Goal: Task Accomplishment & Management: Use online tool/utility

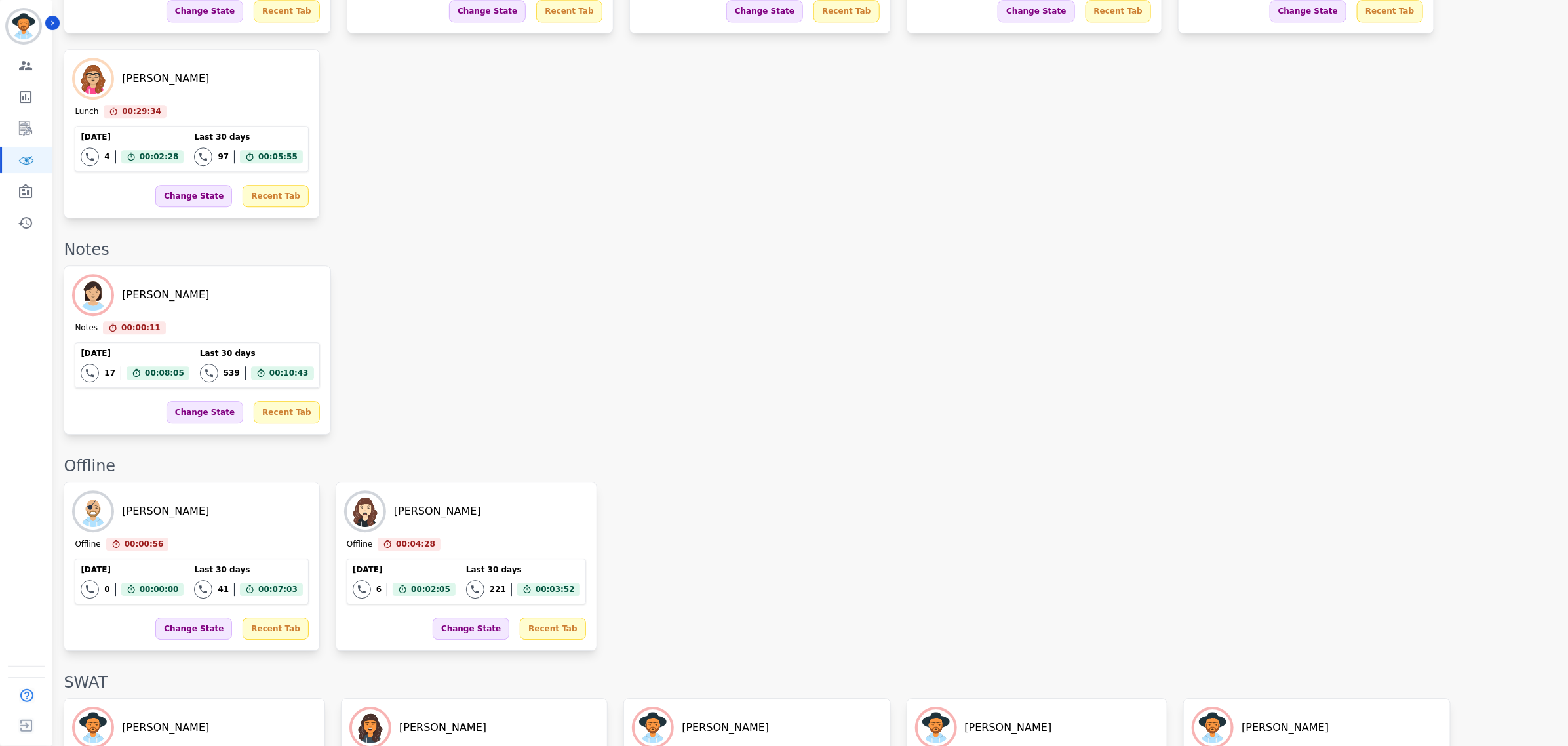
scroll to position [1996, 0]
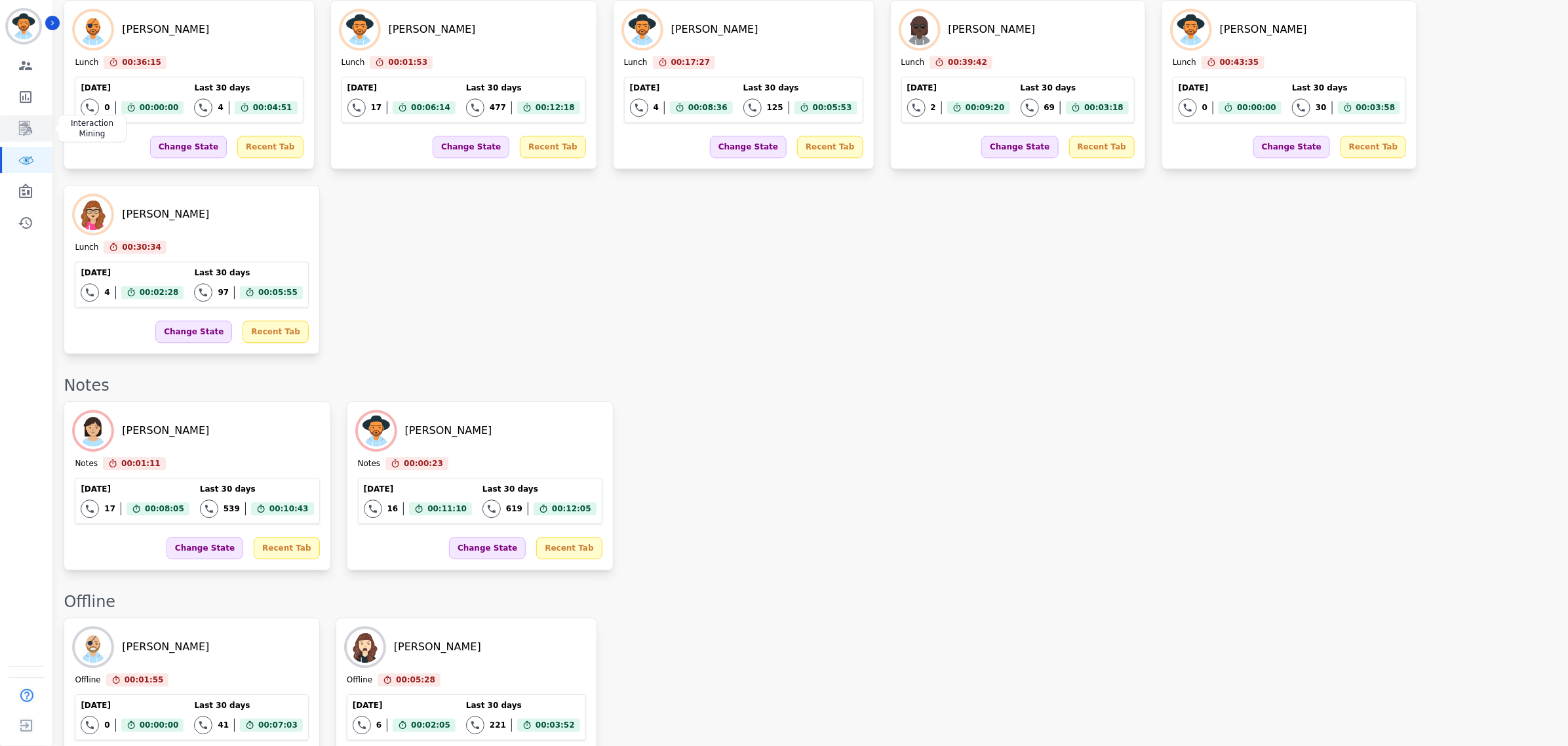
click at [34, 135] on link "Sidebar" at bounding box center [26, 129] width 50 height 26
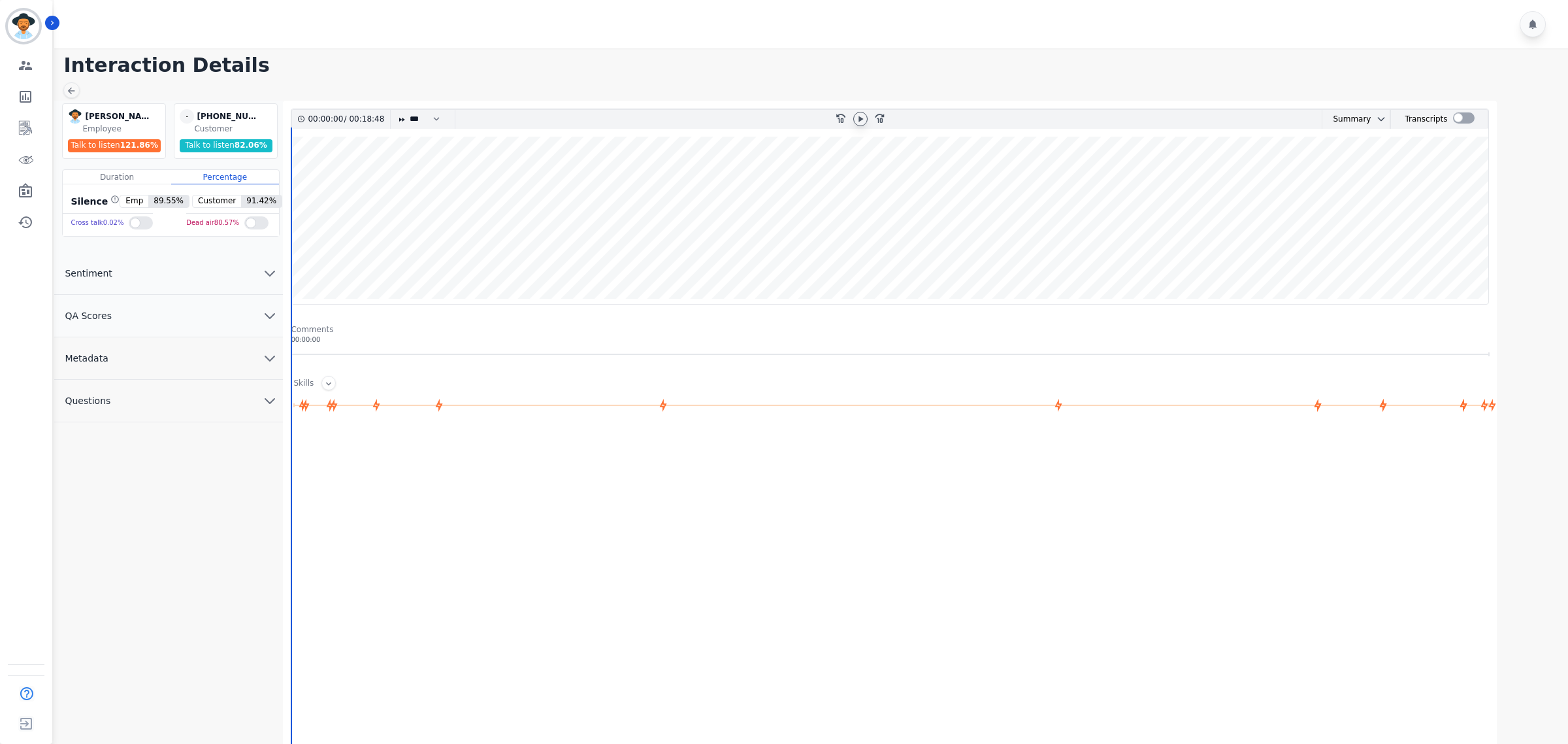
click at [862, 115] on icon at bounding box center [861, 119] width 11 height 11
click at [443, 119] on select "* * * **** * *** * ****" at bounding box center [428, 119] width 39 height 19
select select "****"
click at [409, 109] on select "* * * **** * *** * ****" at bounding box center [428, 119] width 39 height 19
click at [1468, 126] on div at bounding box center [1464, 119] width 21 height 19
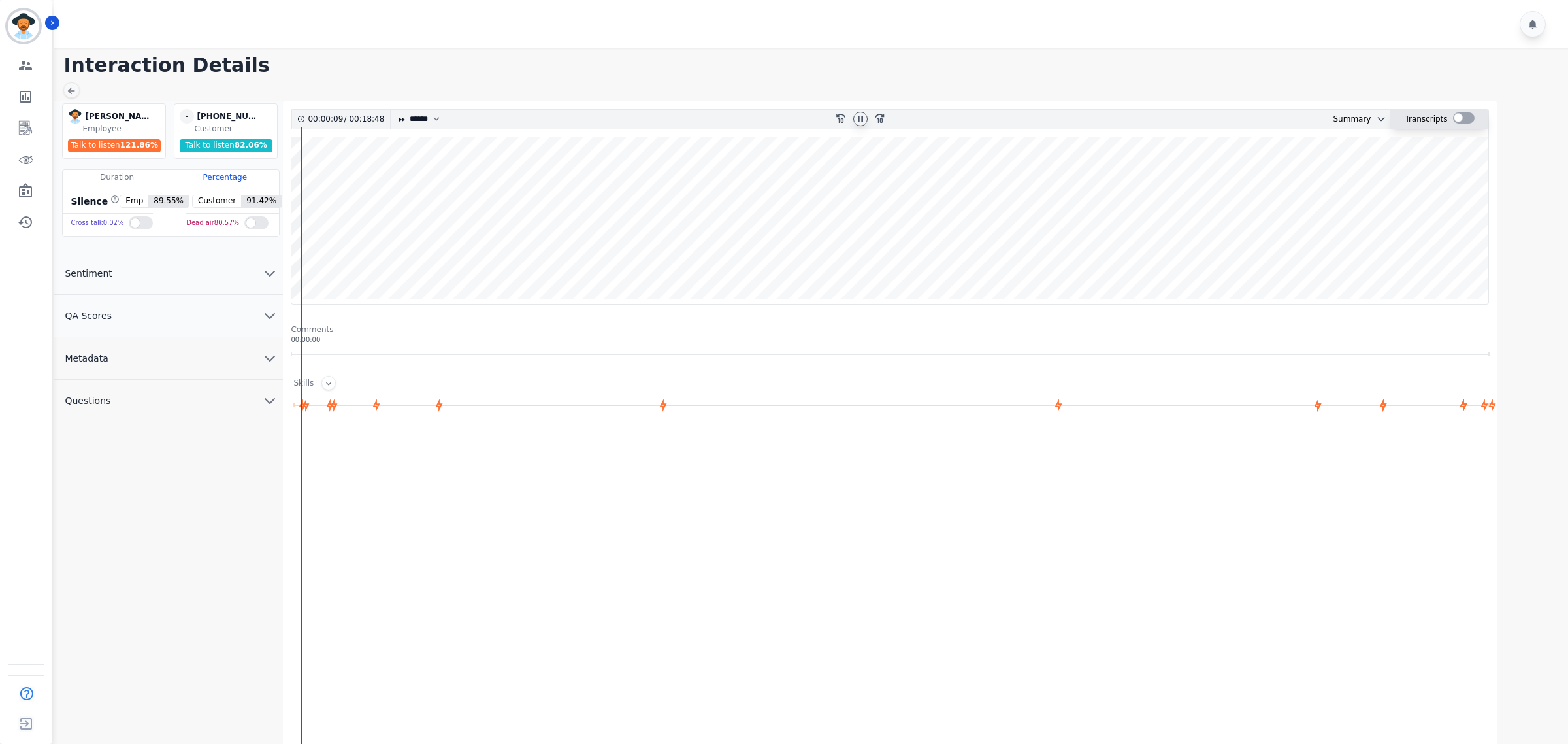
click at [1465, 119] on div at bounding box center [1464, 119] width 21 height 12
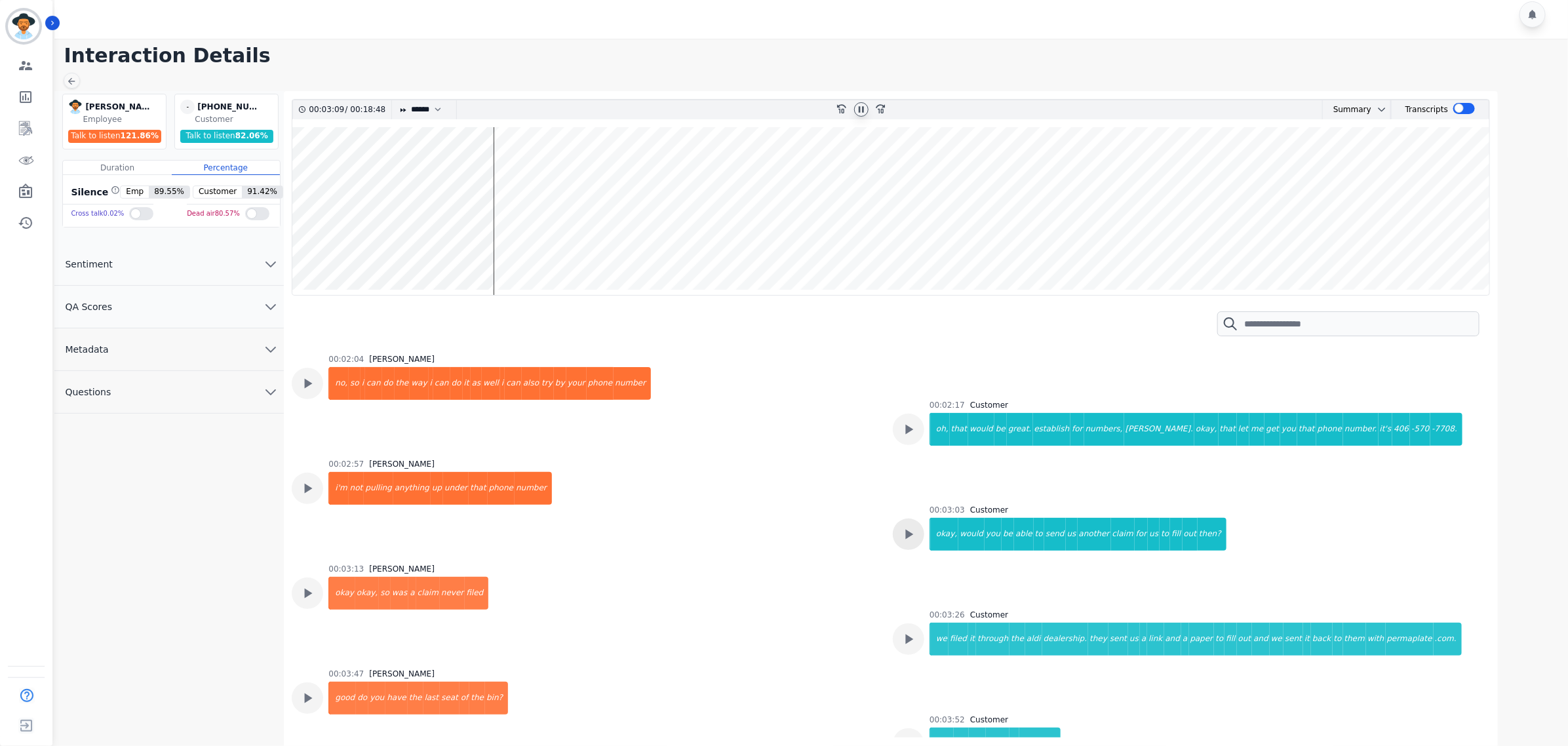
scroll to position [937, 0]
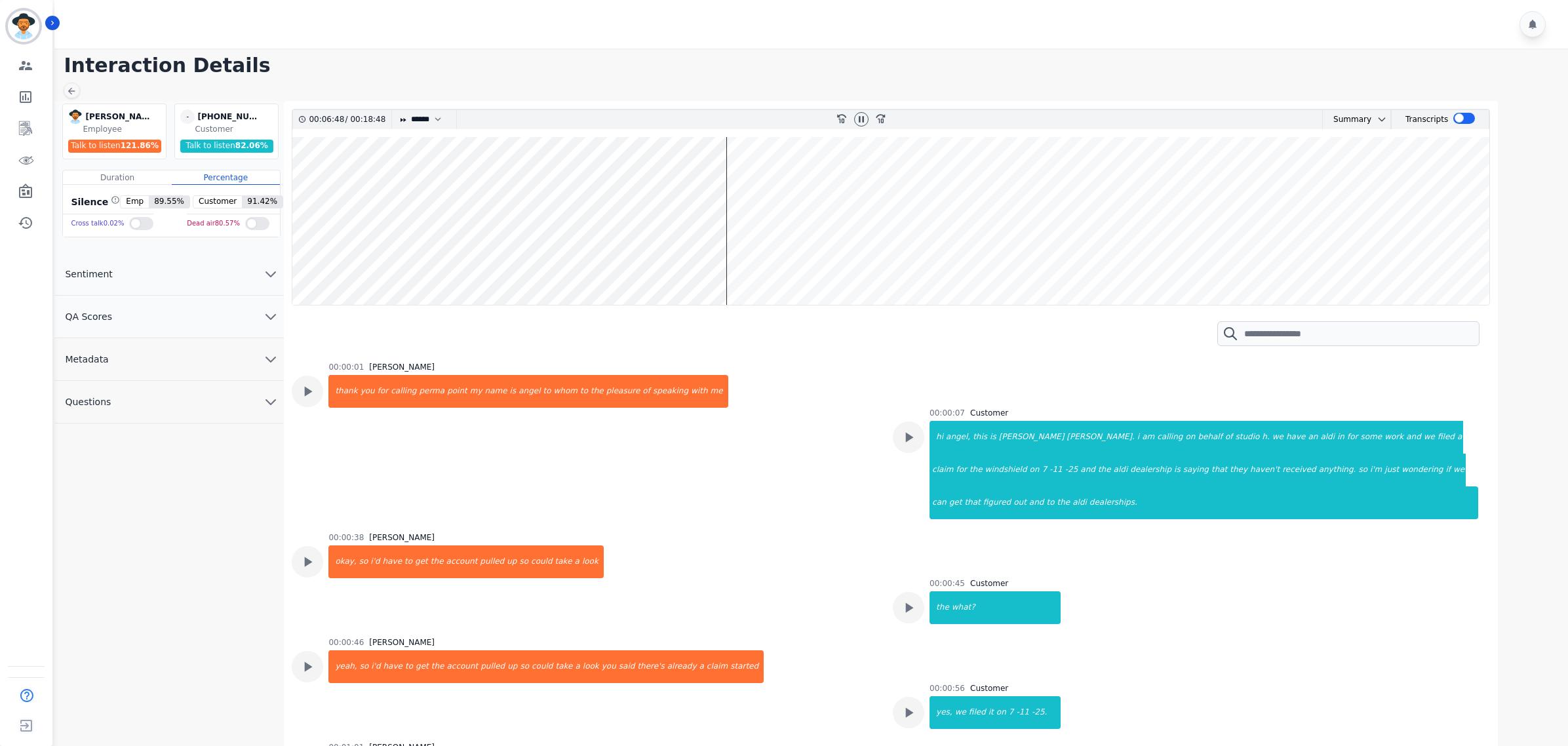
select select "****"
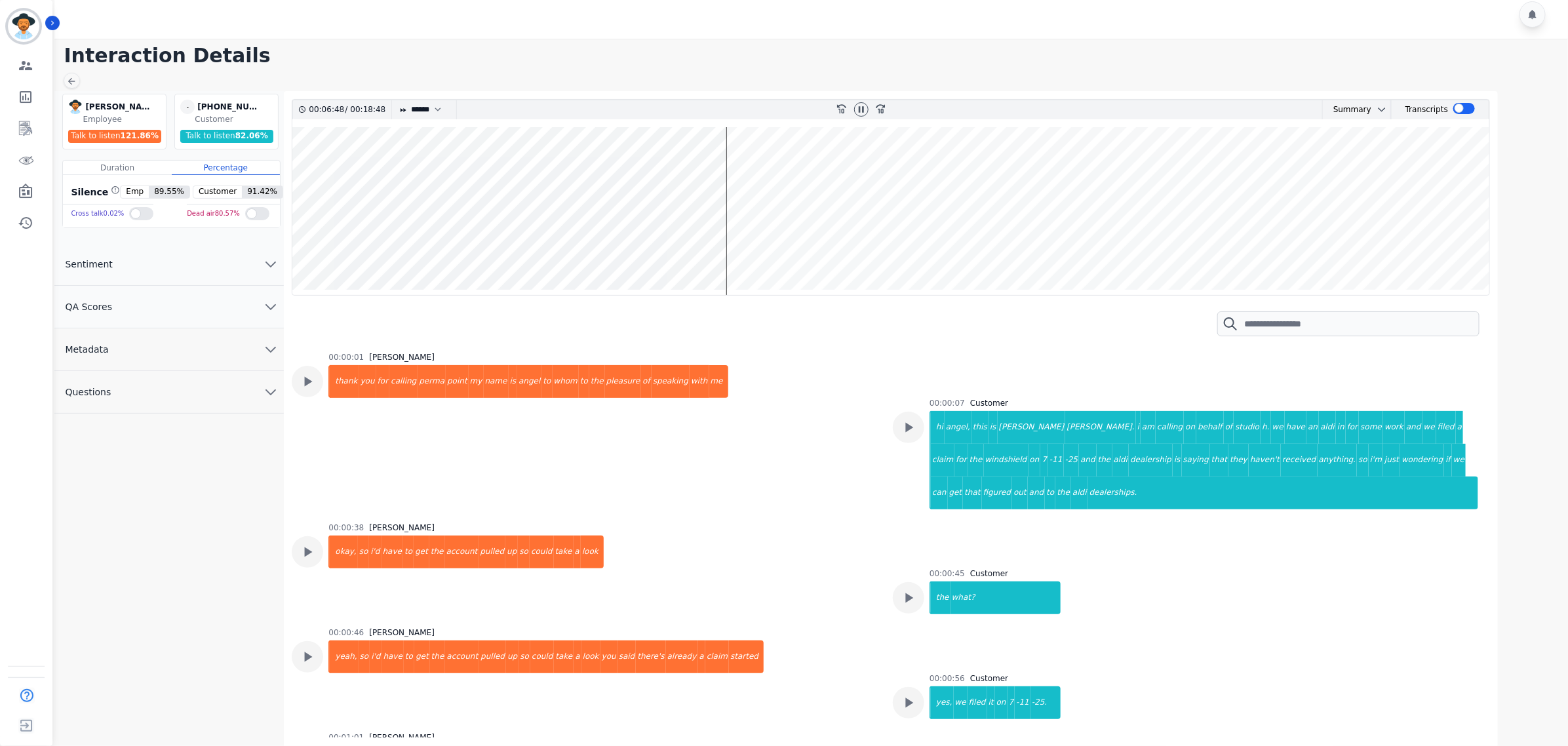
scroll to position [937, 0]
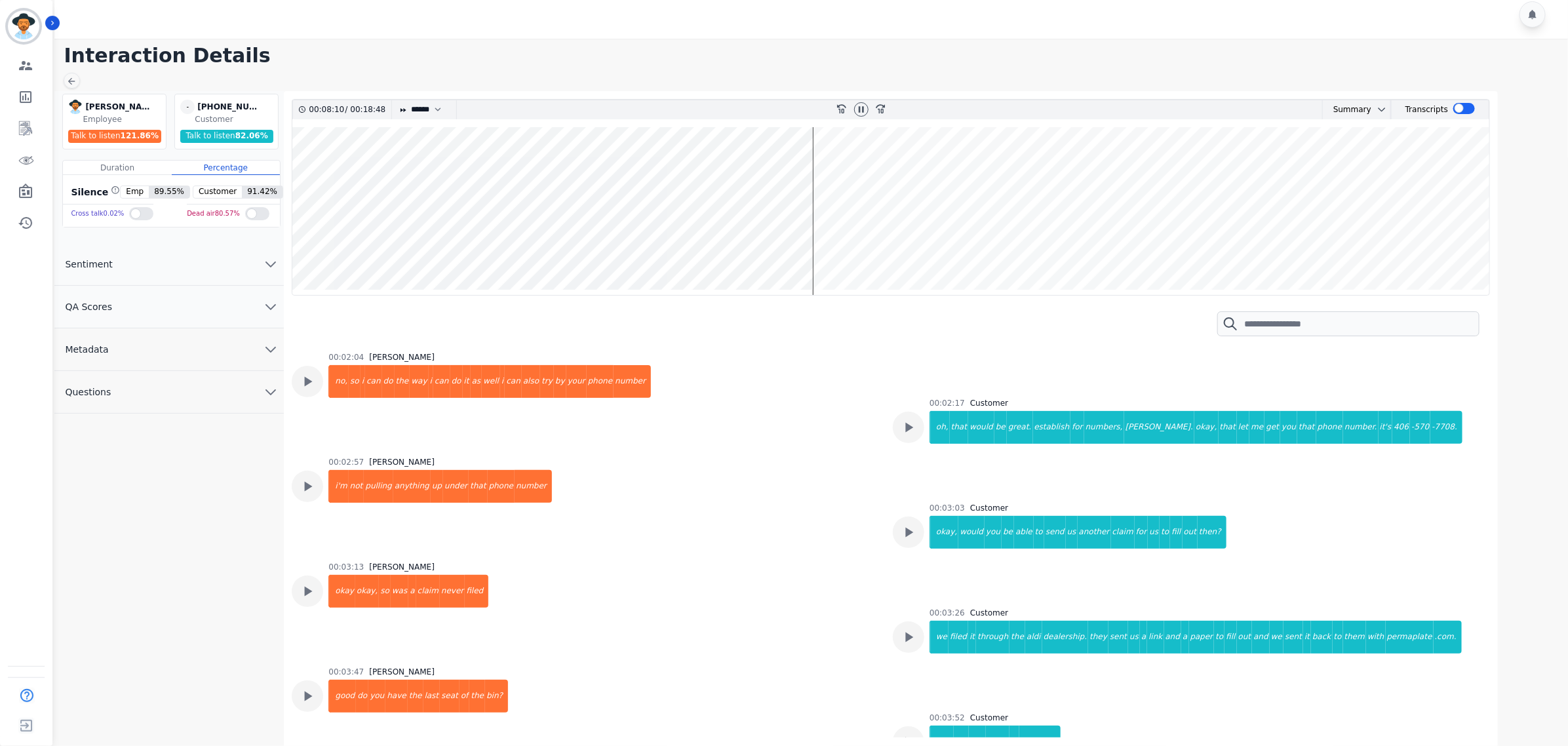
click at [833, 247] on wave at bounding box center [890, 210] width 1197 height 168
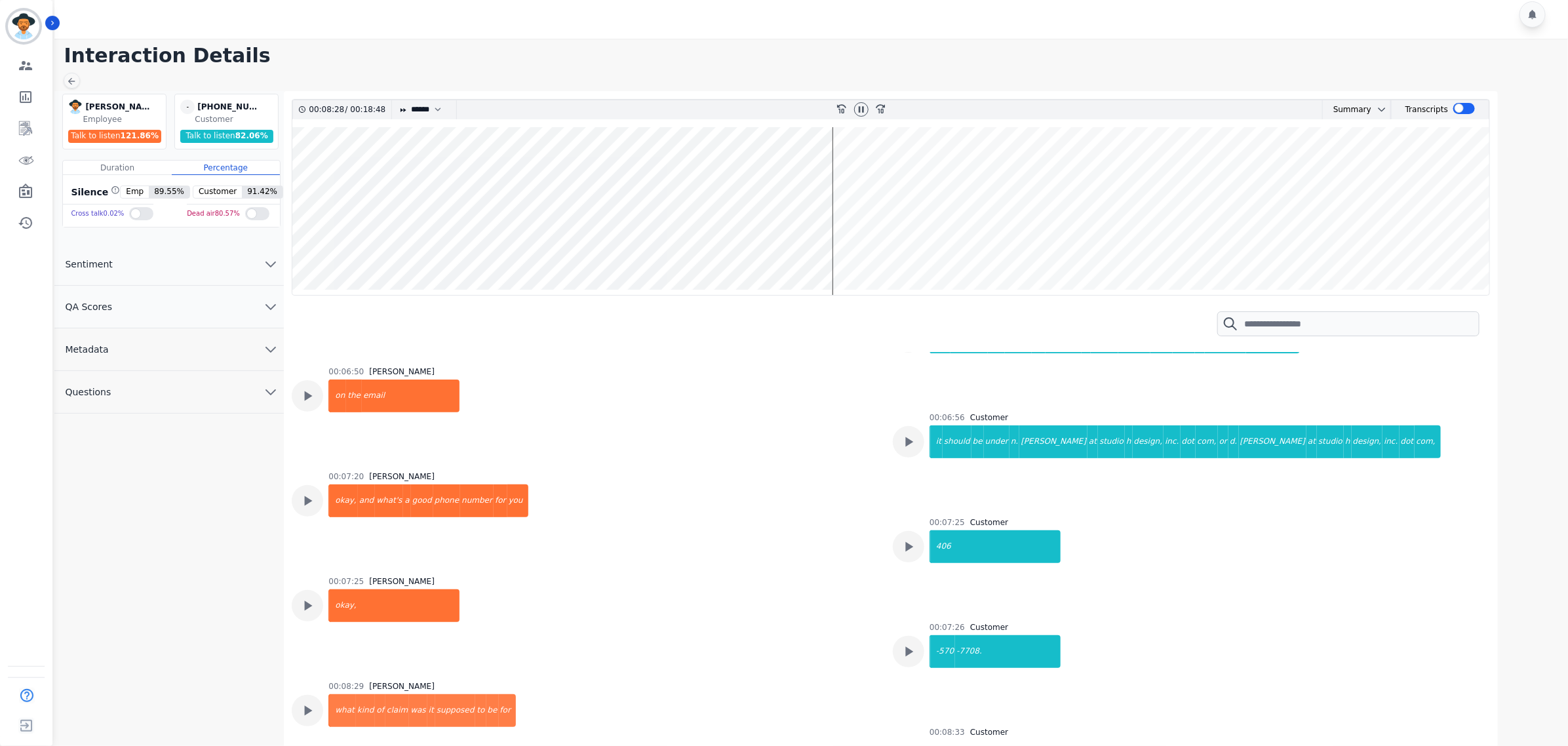
scroll to position [2029, 0]
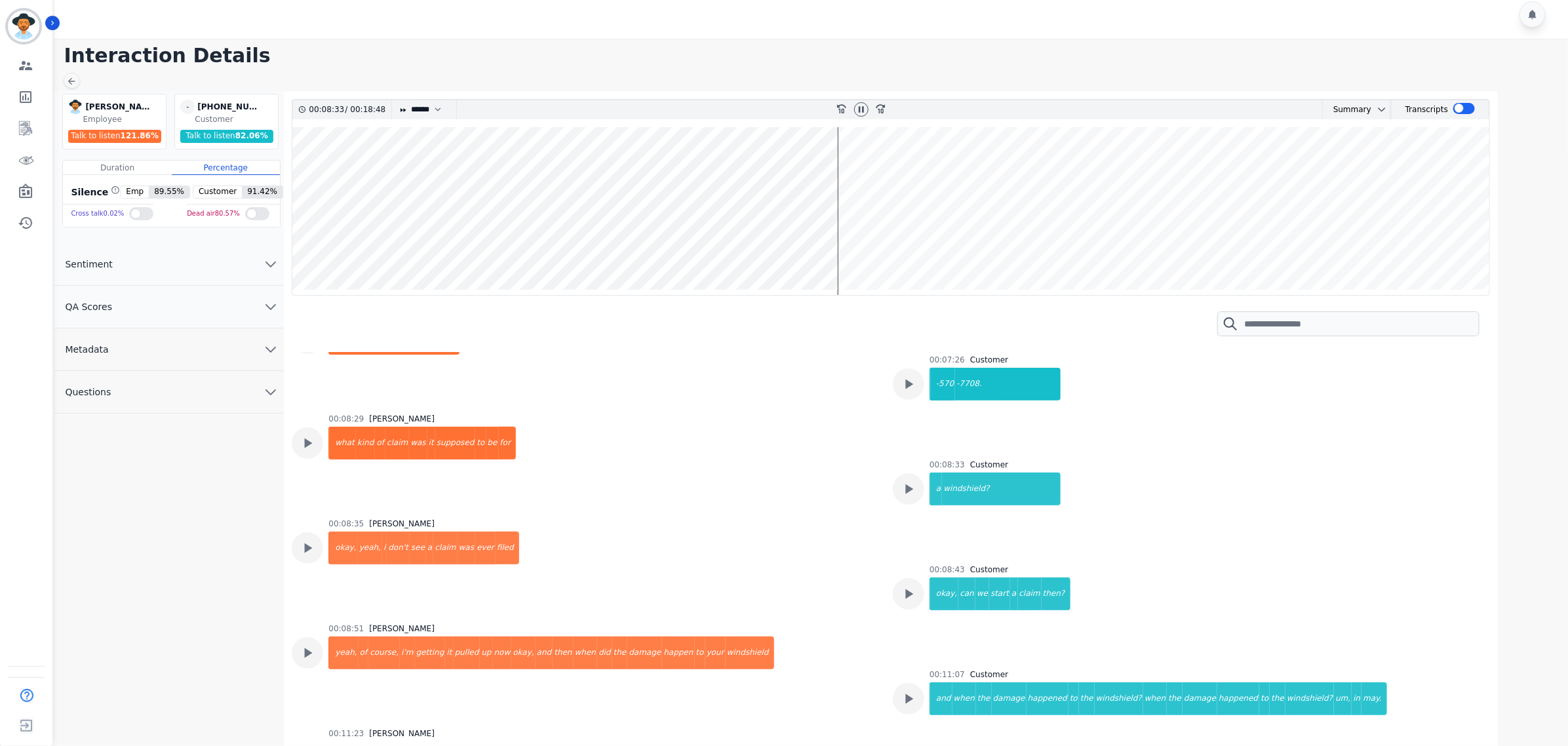
click at [852, 168] on wave at bounding box center [890, 210] width 1197 height 168
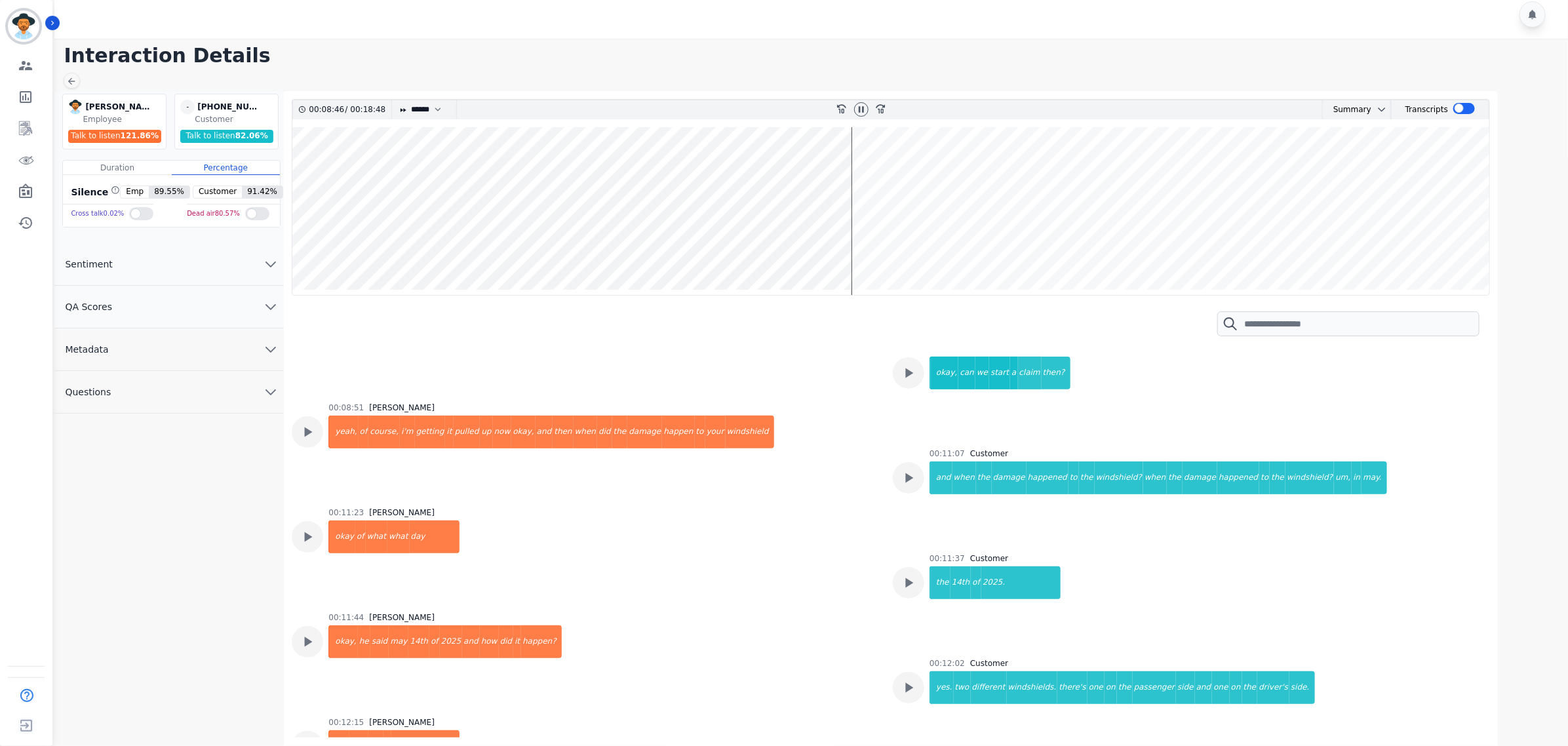
scroll to position [2255, 0]
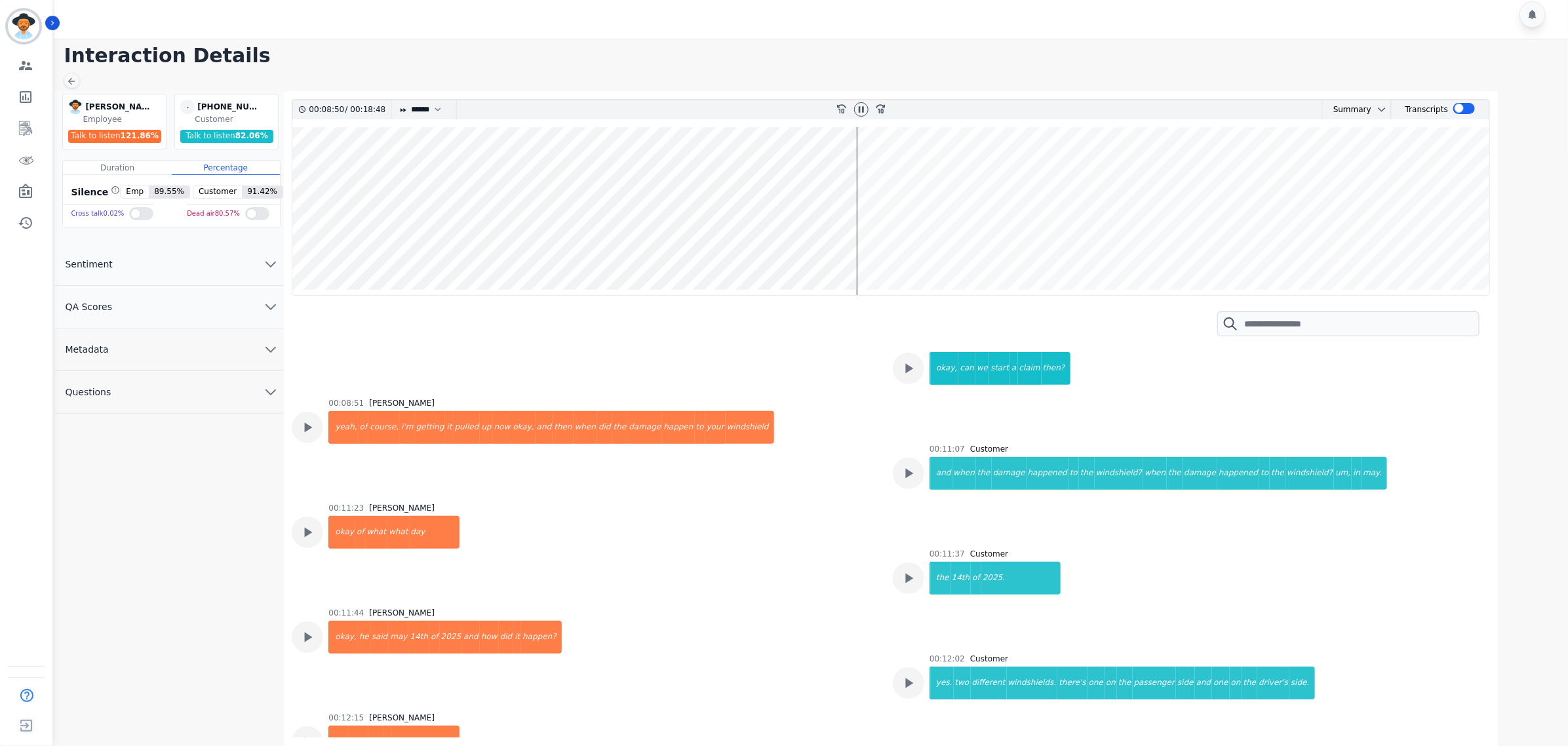
click at [912, 249] on wave at bounding box center [890, 210] width 1197 height 168
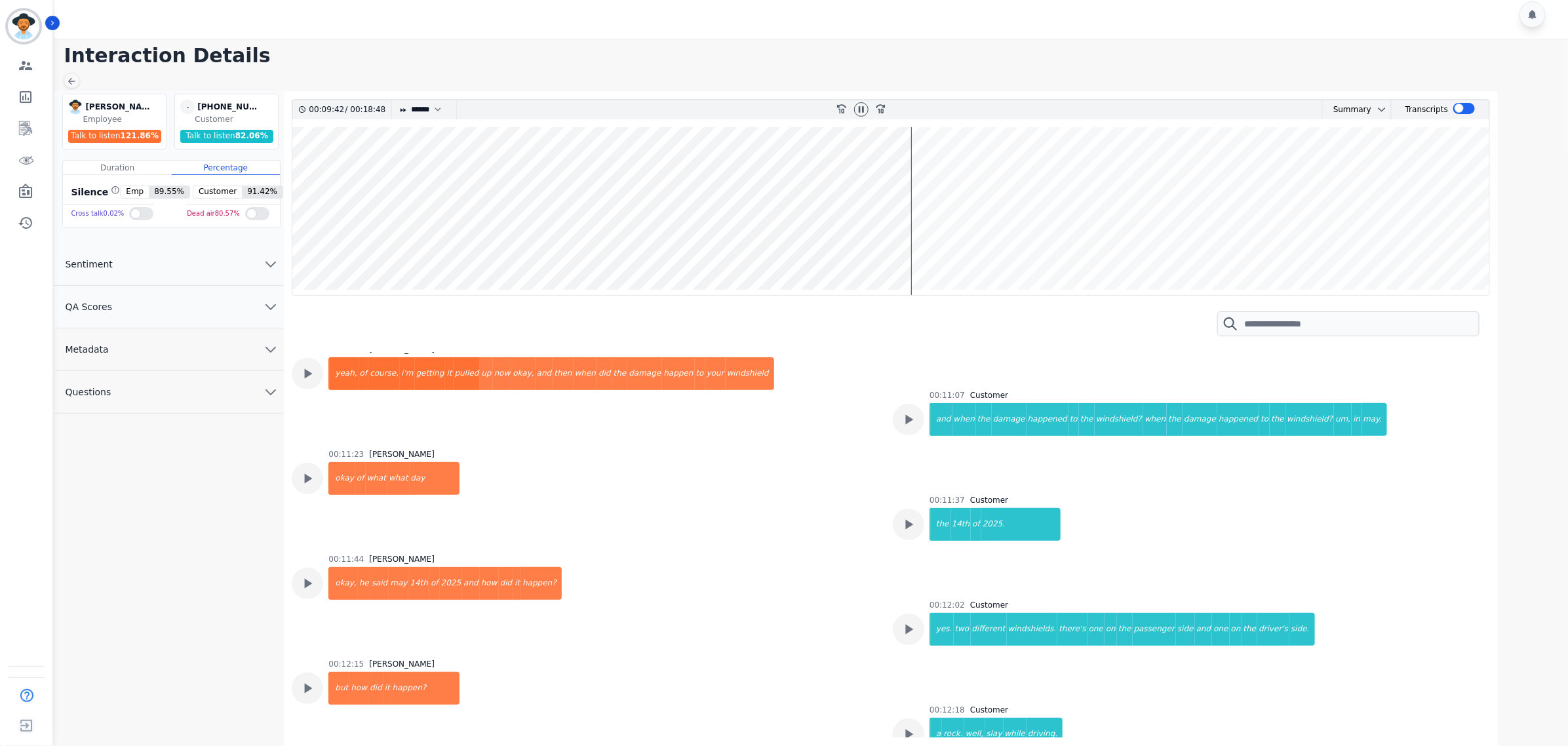
scroll to position [2311, 0]
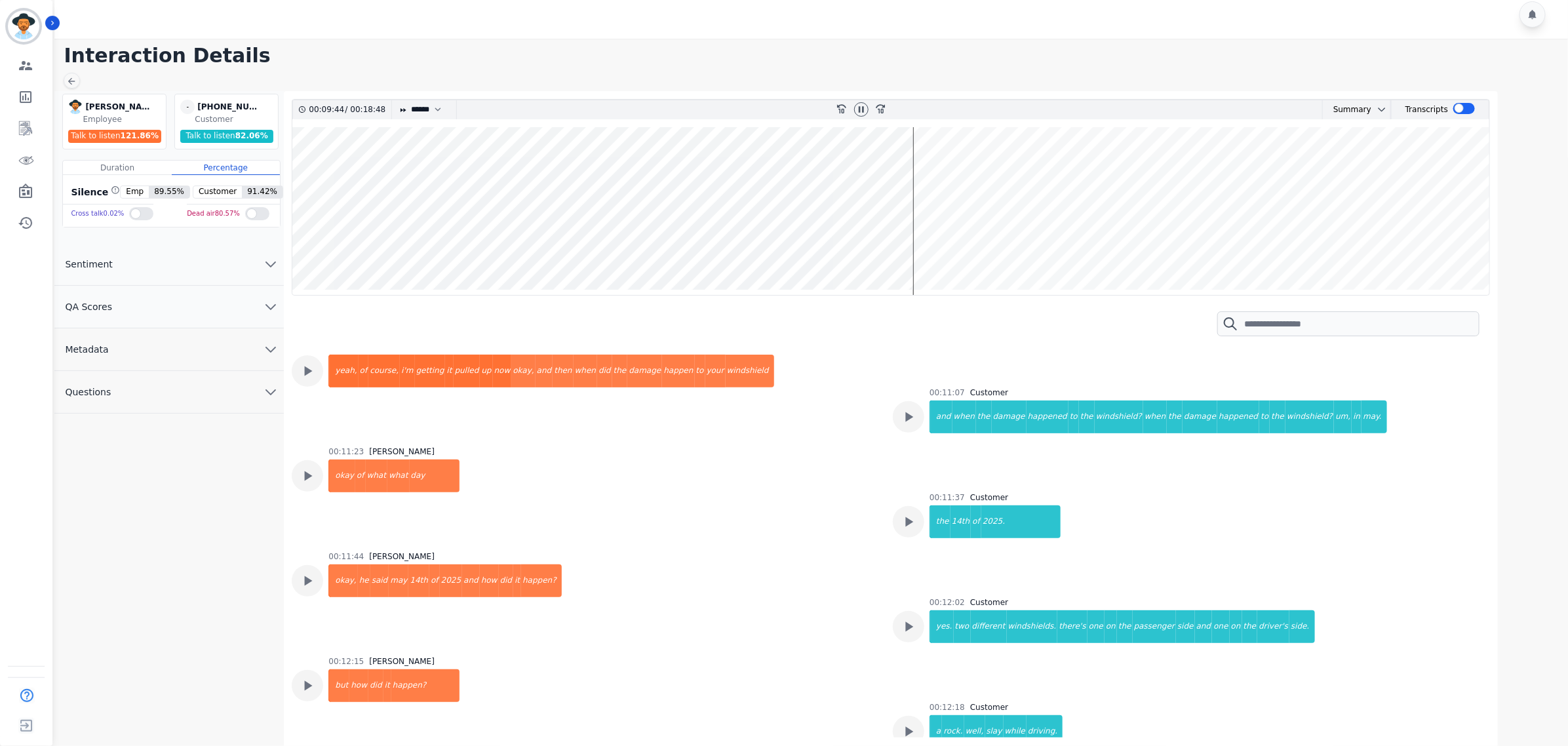
click at [1004, 166] on wave at bounding box center [890, 210] width 1197 height 168
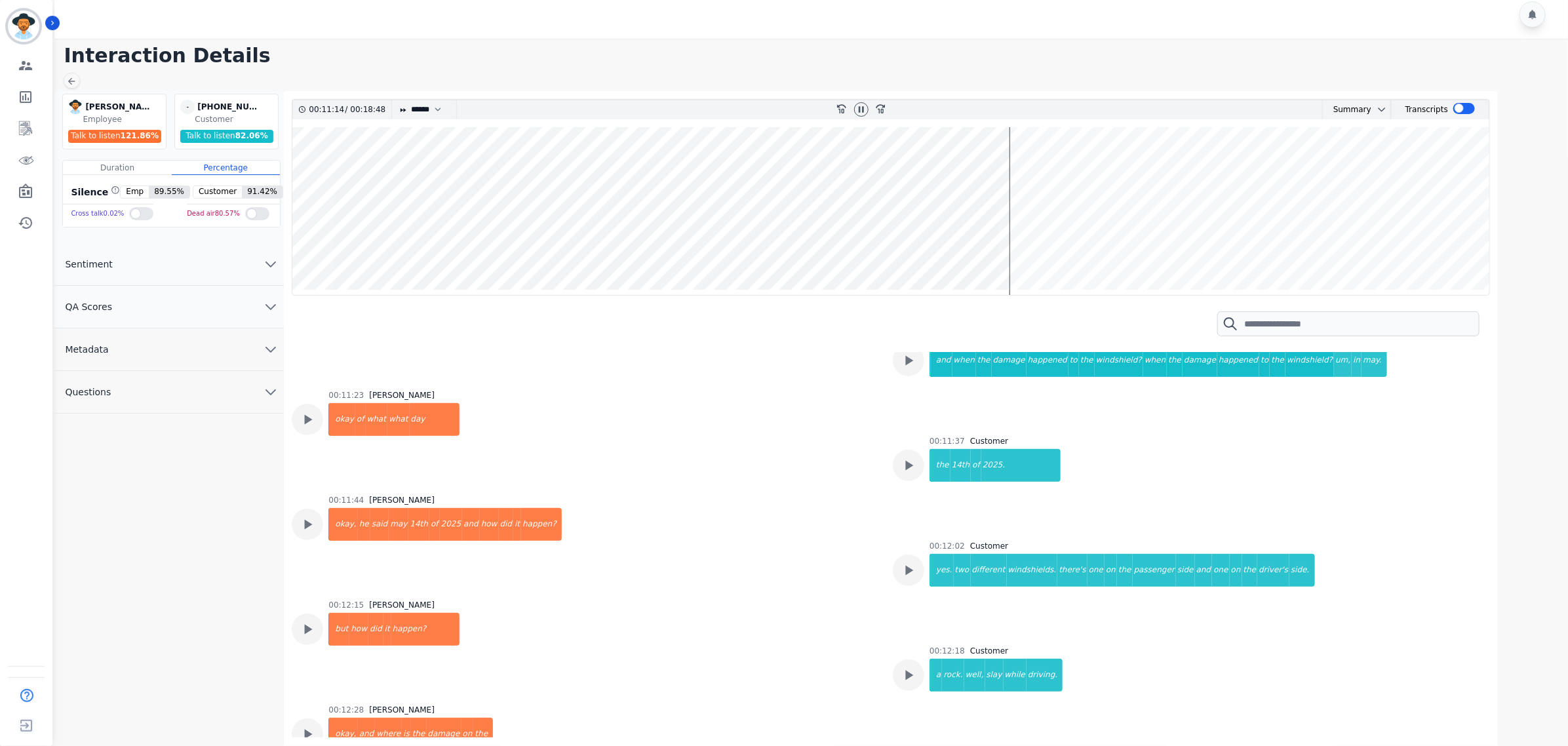
click at [1019, 247] on wave at bounding box center [890, 210] width 1197 height 168
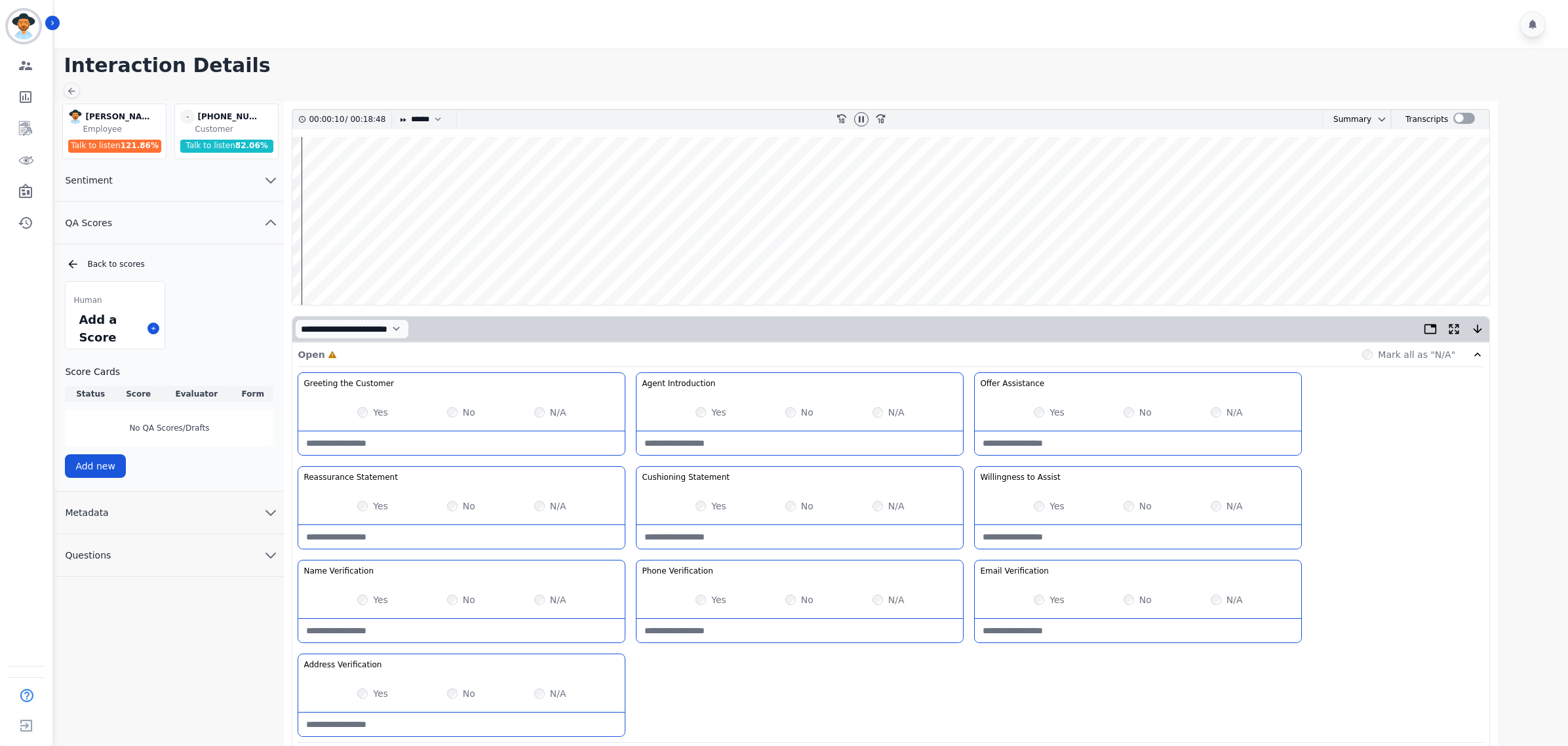
select select "****"
click at [351, 259] on wave at bounding box center [890, 220] width 1197 height 168
click at [334, 259] on wave at bounding box center [890, 220] width 1197 height 168
click at [428, 261] on wave at bounding box center [890, 220] width 1197 height 168
click at [432, 260] on wave at bounding box center [890, 220] width 1197 height 168
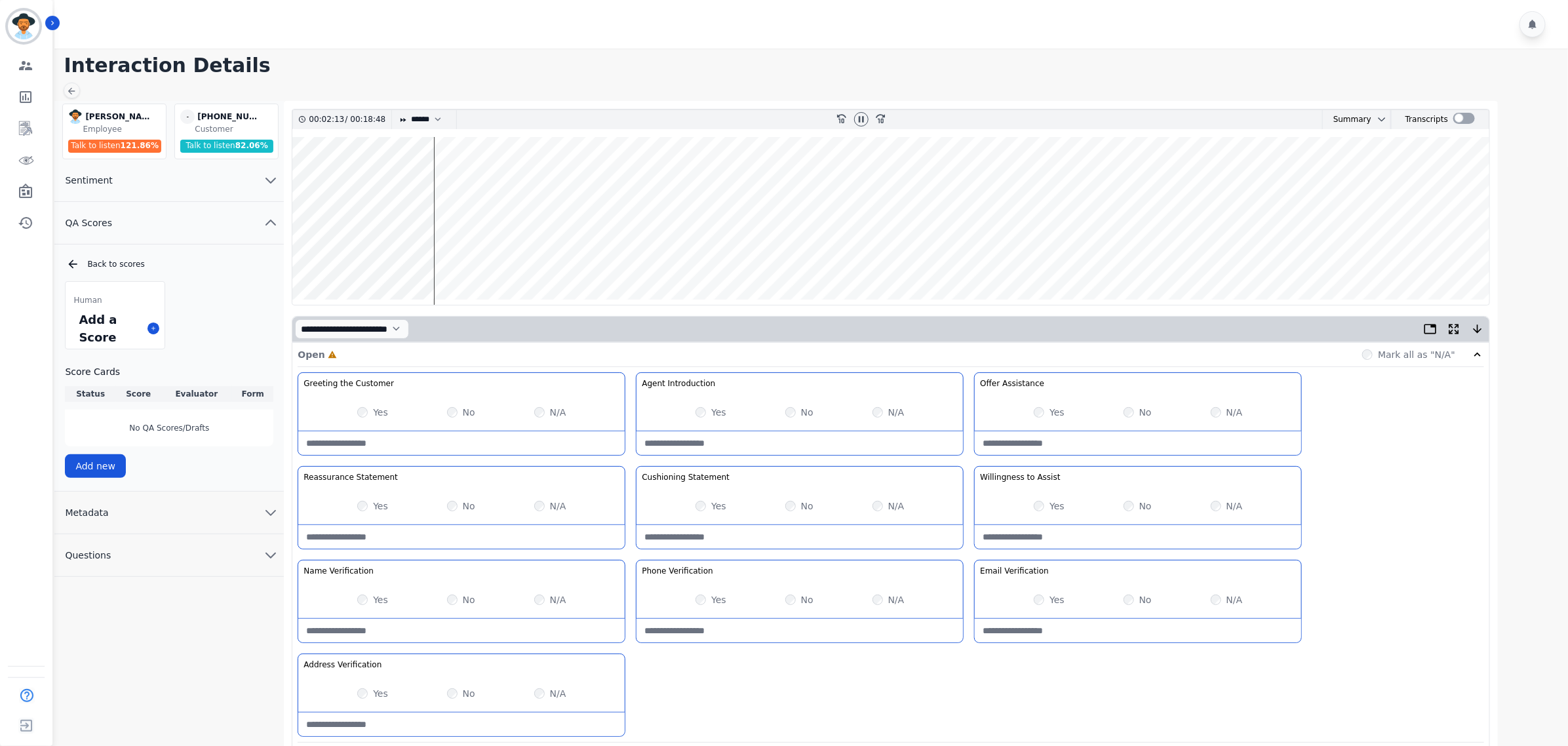
click at [482, 259] on wave at bounding box center [890, 220] width 1197 height 168
click at [506, 262] on wave at bounding box center [890, 220] width 1197 height 168
click at [535, 260] on wave at bounding box center [890, 220] width 1197 height 168
click at [620, 259] on wave at bounding box center [890, 220] width 1197 height 168
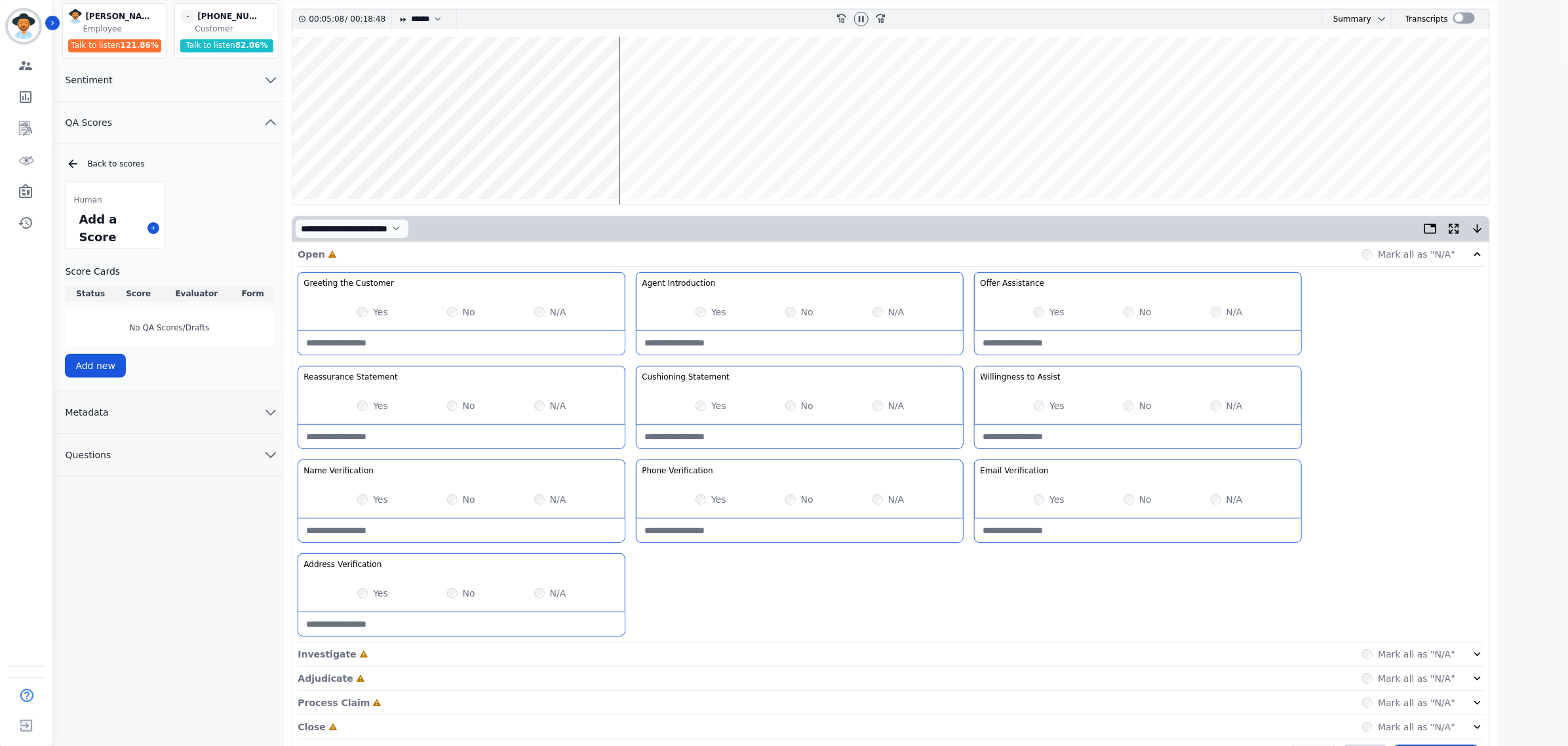
scroll to position [141, 0]
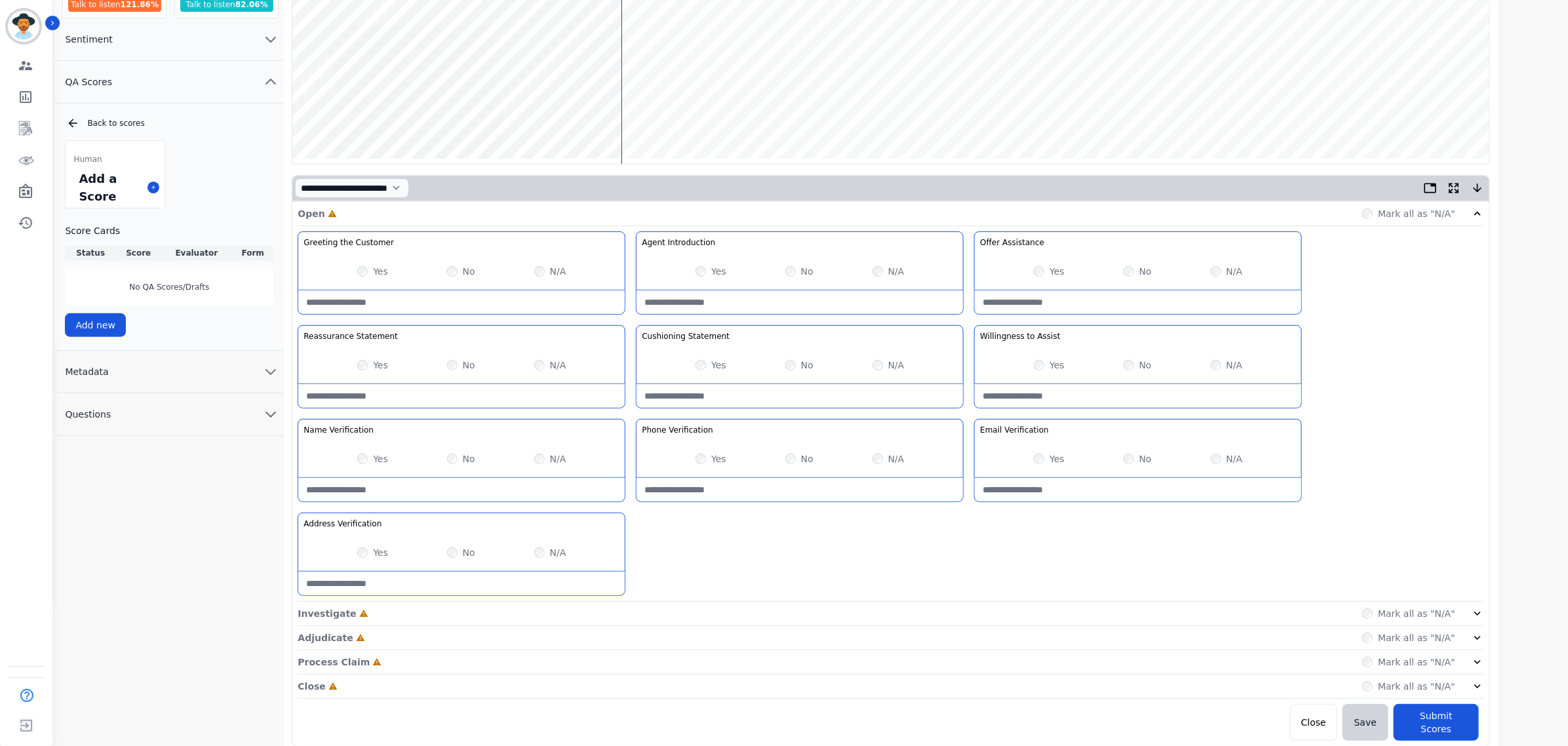
click at [1430, 616] on label "Mark all as "N/A"" at bounding box center [1416, 613] width 78 height 13
click at [1438, 620] on label "Mark all as "N/A"" at bounding box center [1416, 613] width 78 height 13
click at [1473, 610] on icon at bounding box center [1477, 613] width 13 height 13
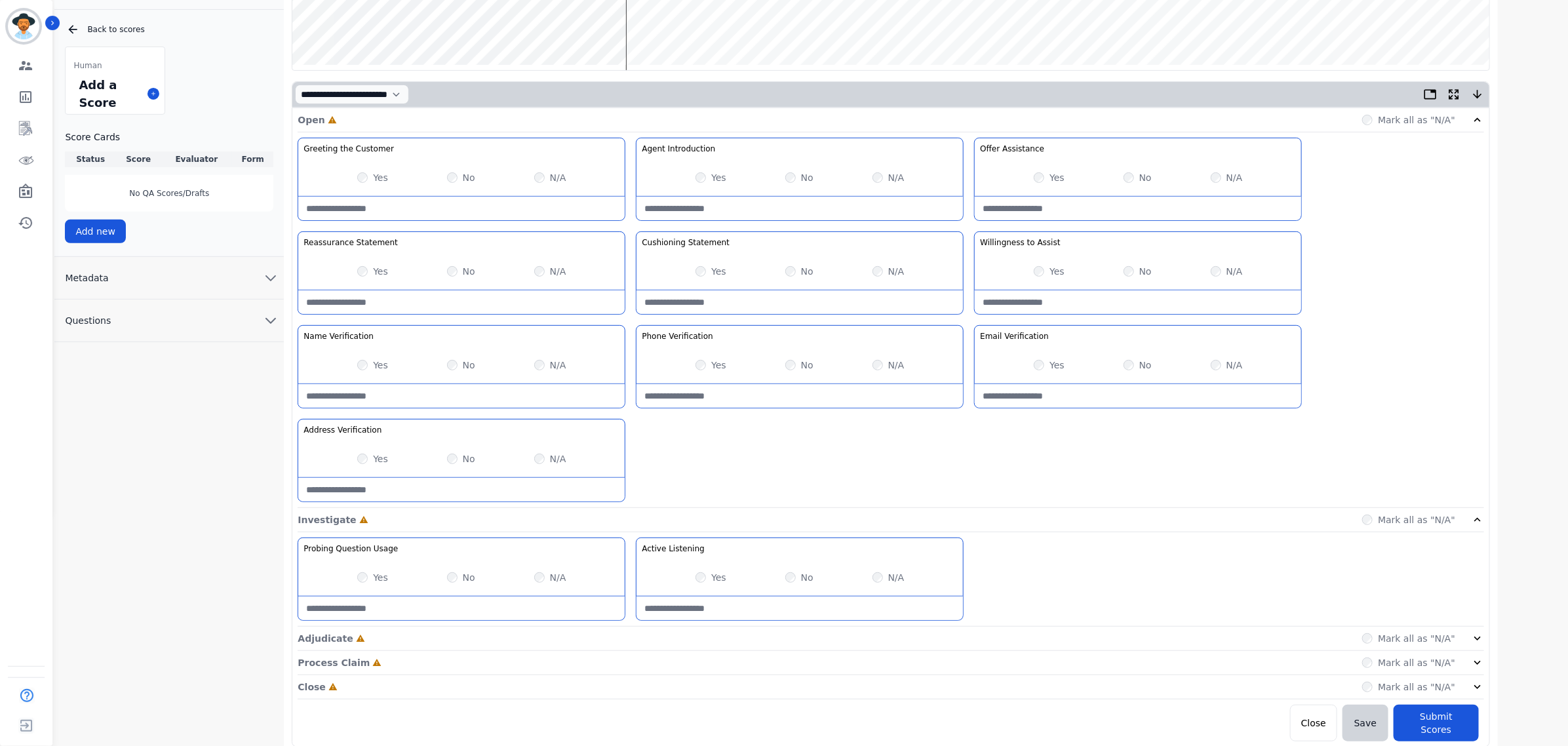
scroll to position [236, 0]
click at [780, 581] on div "Yes No N/A" at bounding box center [800, 576] width 327 height 36
click at [1481, 640] on icon at bounding box center [1477, 637] width 13 height 13
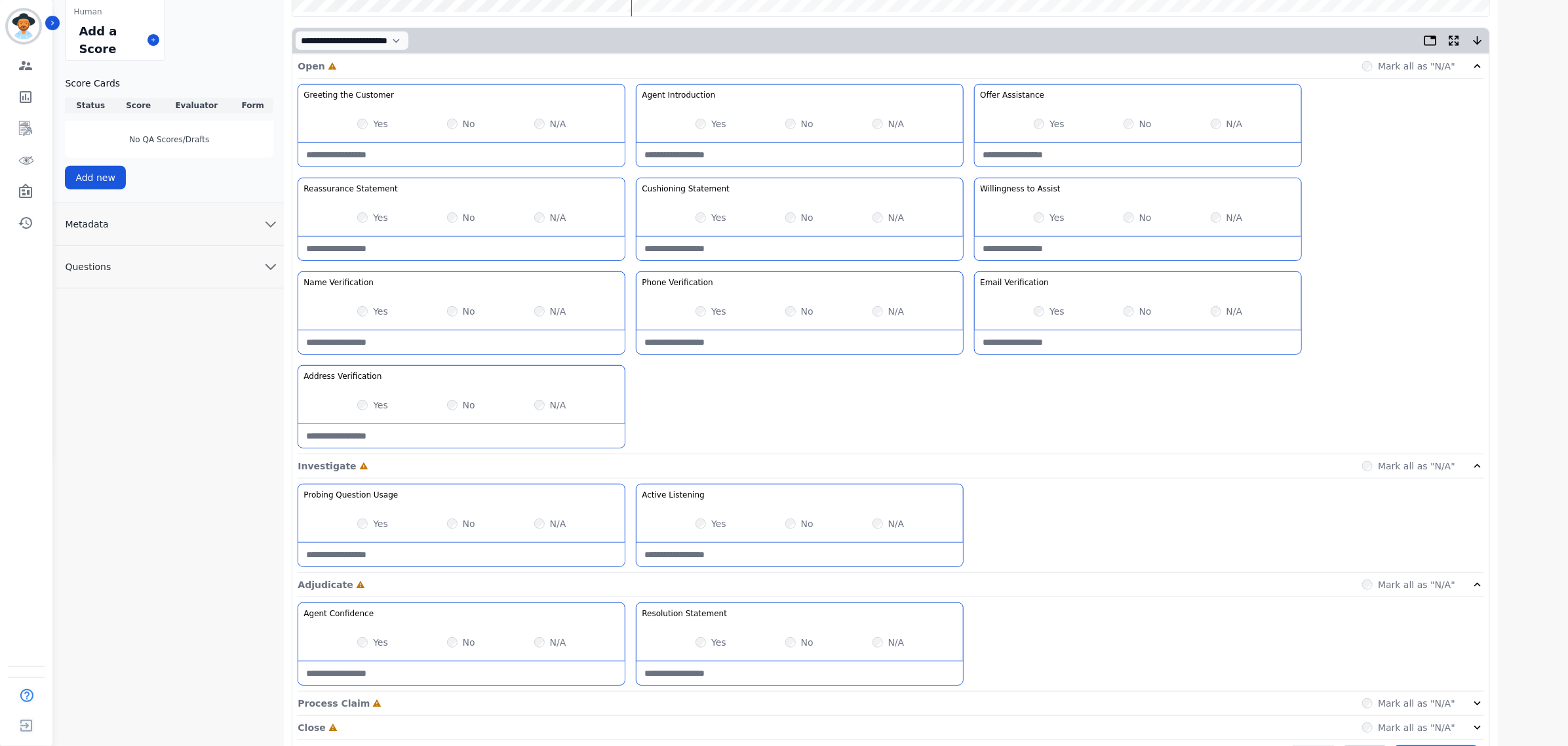
scroll to position [331, 0]
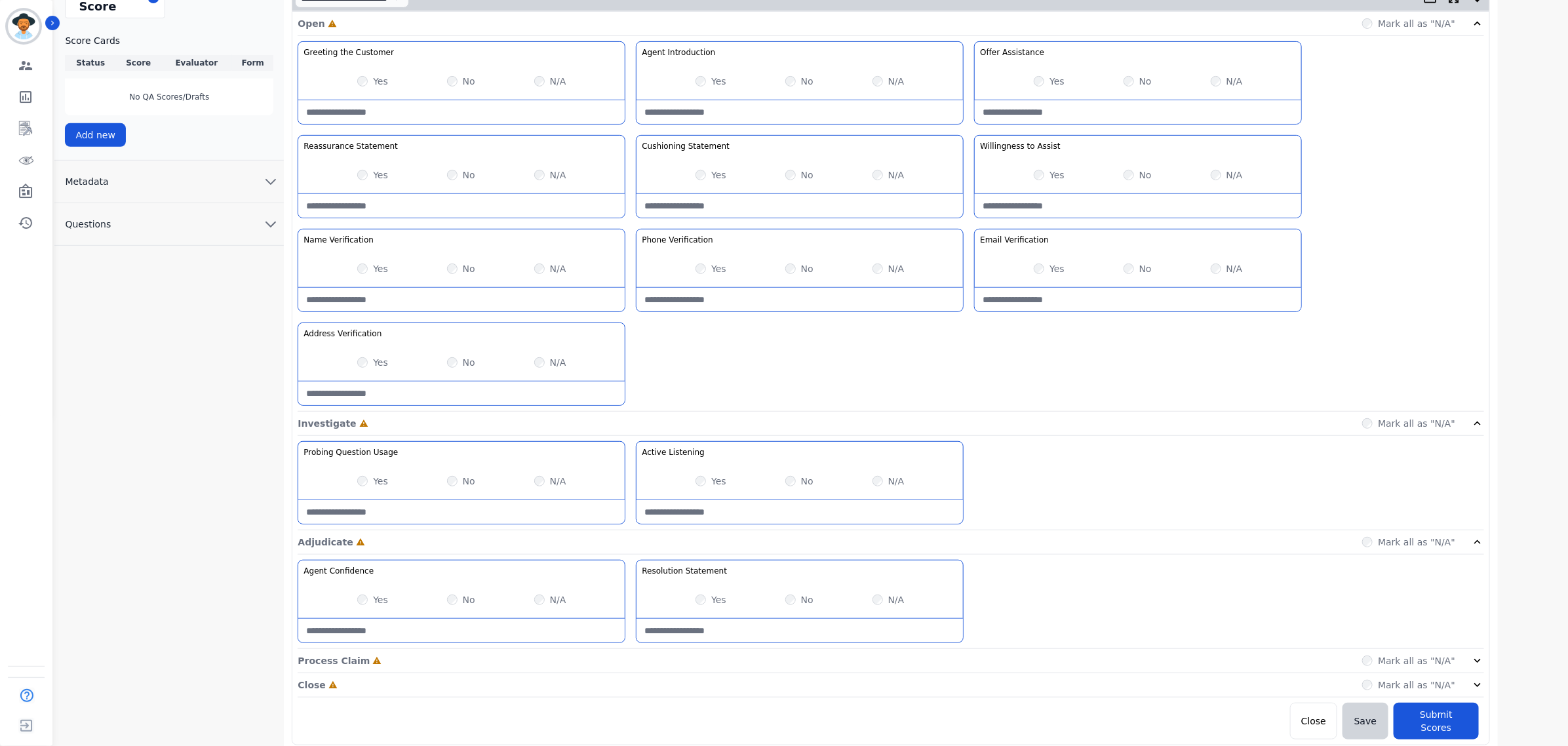
click at [1472, 664] on icon at bounding box center [1477, 661] width 13 height 13
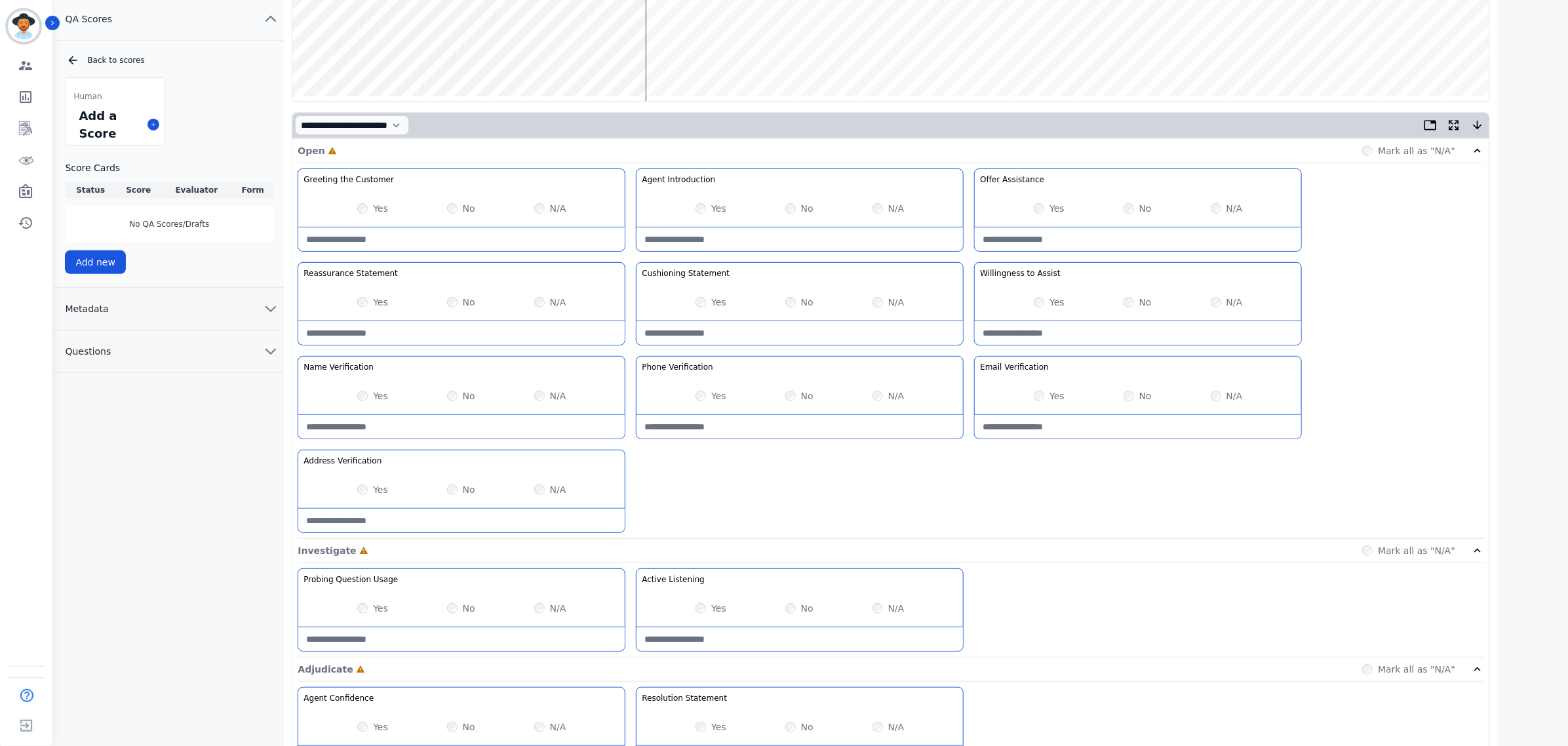
scroll to position [110, 0]
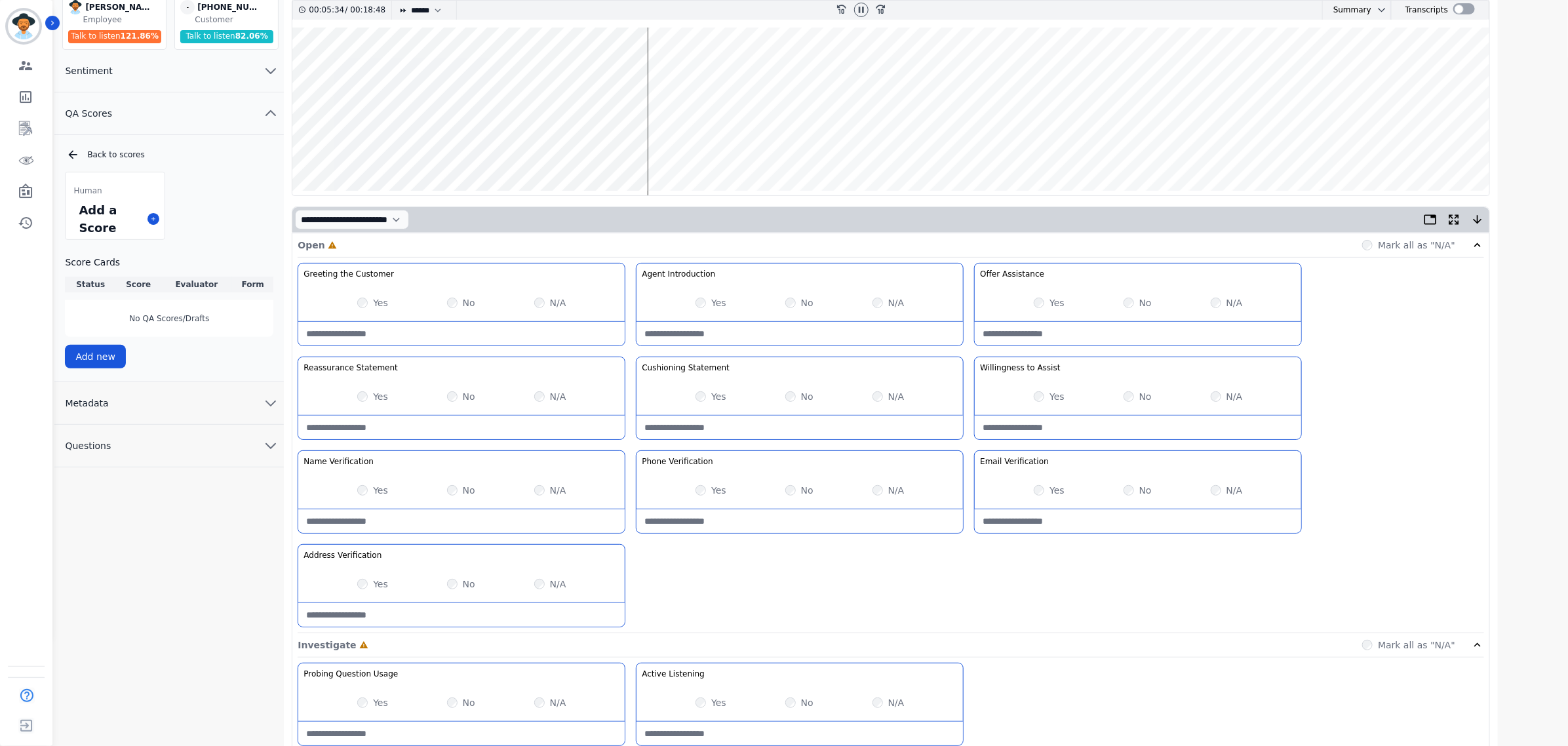
click at [653, 149] on wave at bounding box center [890, 111] width 1197 height 168
click at [656, 149] on wave at bounding box center [890, 111] width 1197 height 168
click at [665, 151] on wave at bounding box center [890, 111] width 1197 height 168
click at [669, 149] on wave at bounding box center [890, 111] width 1197 height 168
click at [729, 151] on wave at bounding box center [890, 111] width 1197 height 168
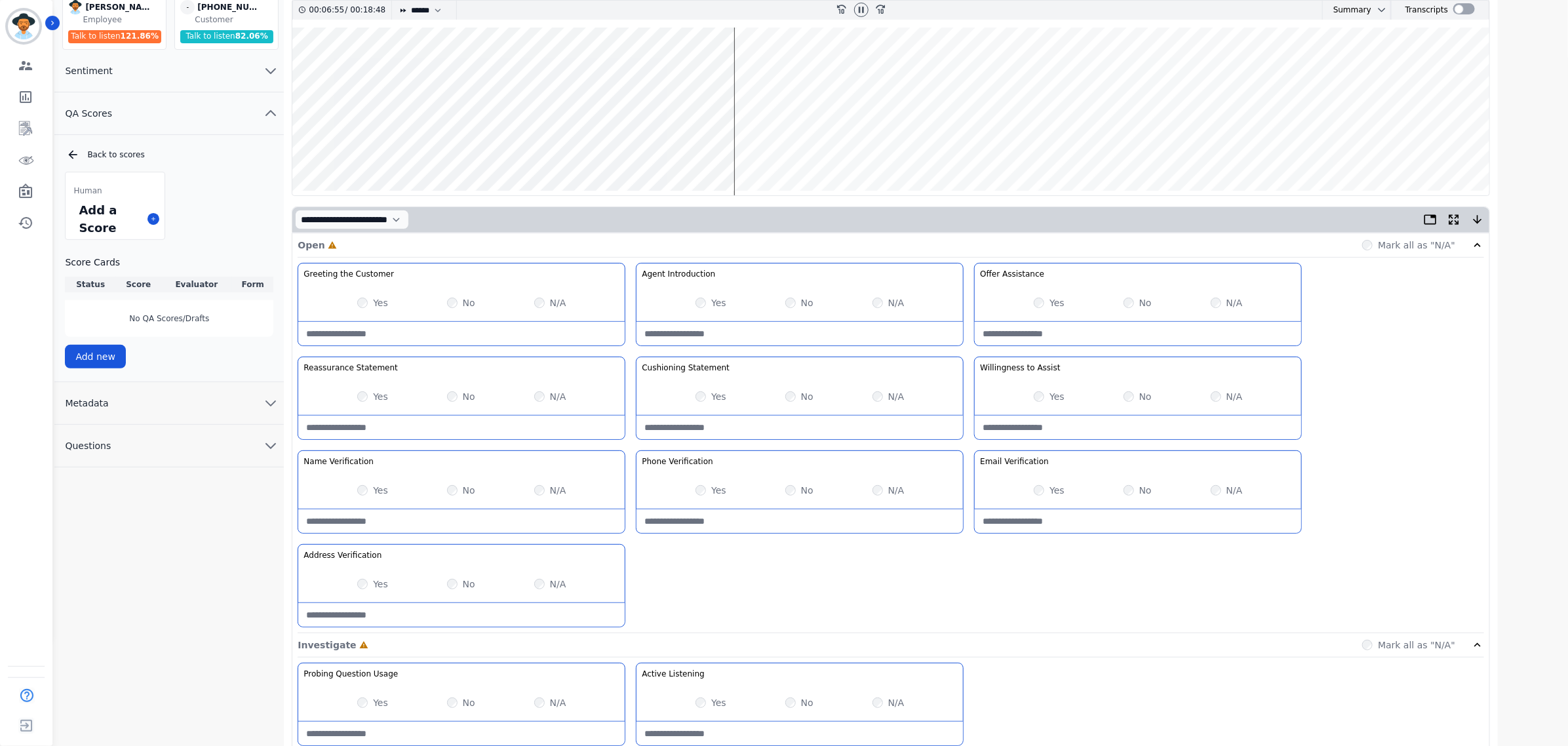
click at [763, 149] on wave at bounding box center [890, 111] width 1197 height 168
click at [818, 149] on wave at bounding box center [890, 111] width 1197 height 168
click at [836, 151] on wave at bounding box center [890, 111] width 1197 height 168
click at [843, 149] on wave at bounding box center [890, 111] width 1197 height 168
click at [859, 149] on wave at bounding box center [890, 111] width 1197 height 168
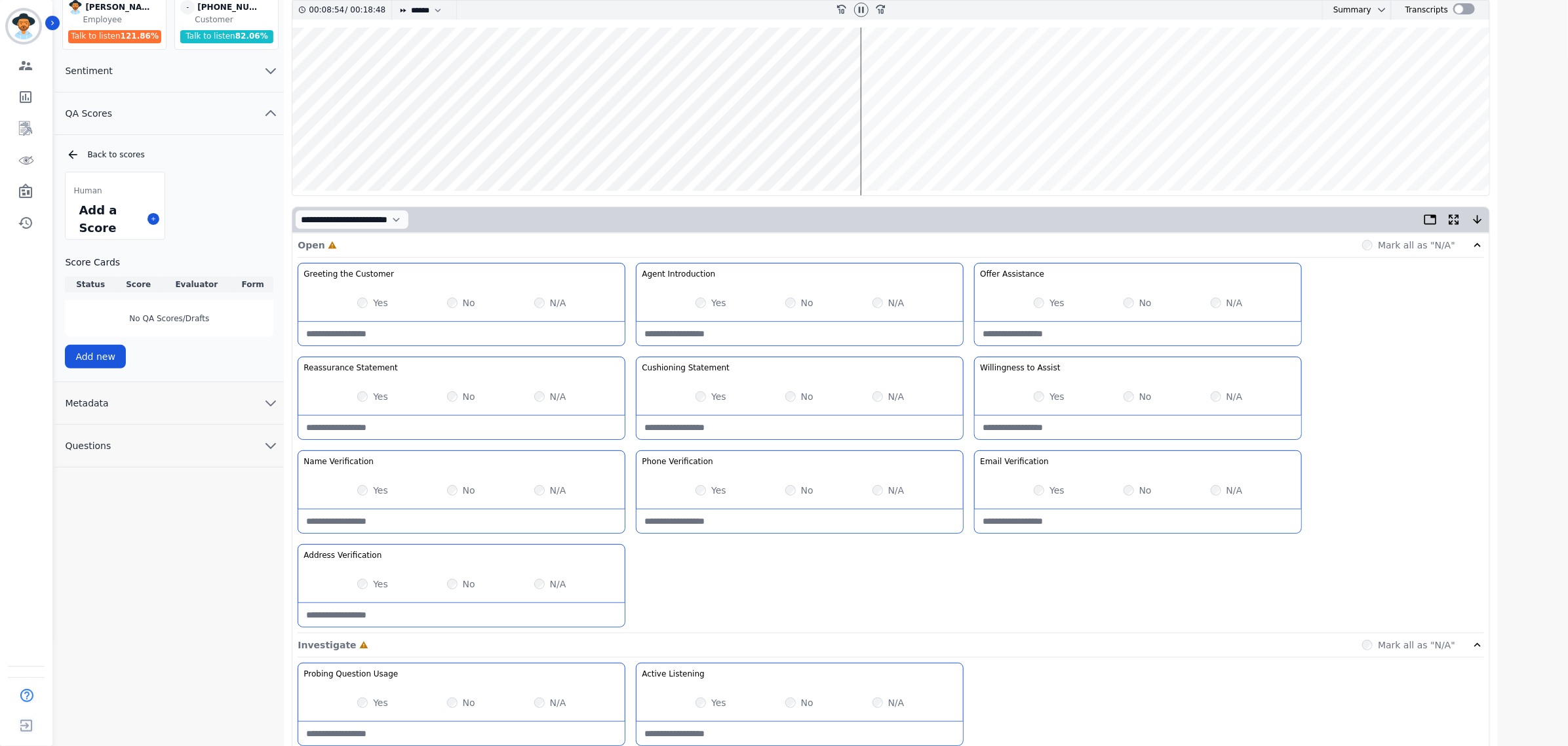
click at [909, 149] on wave at bounding box center [890, 111] width 1197 height 168
click at [997, 149] on wave at bounding box center [890, 111] width 1197 height 168
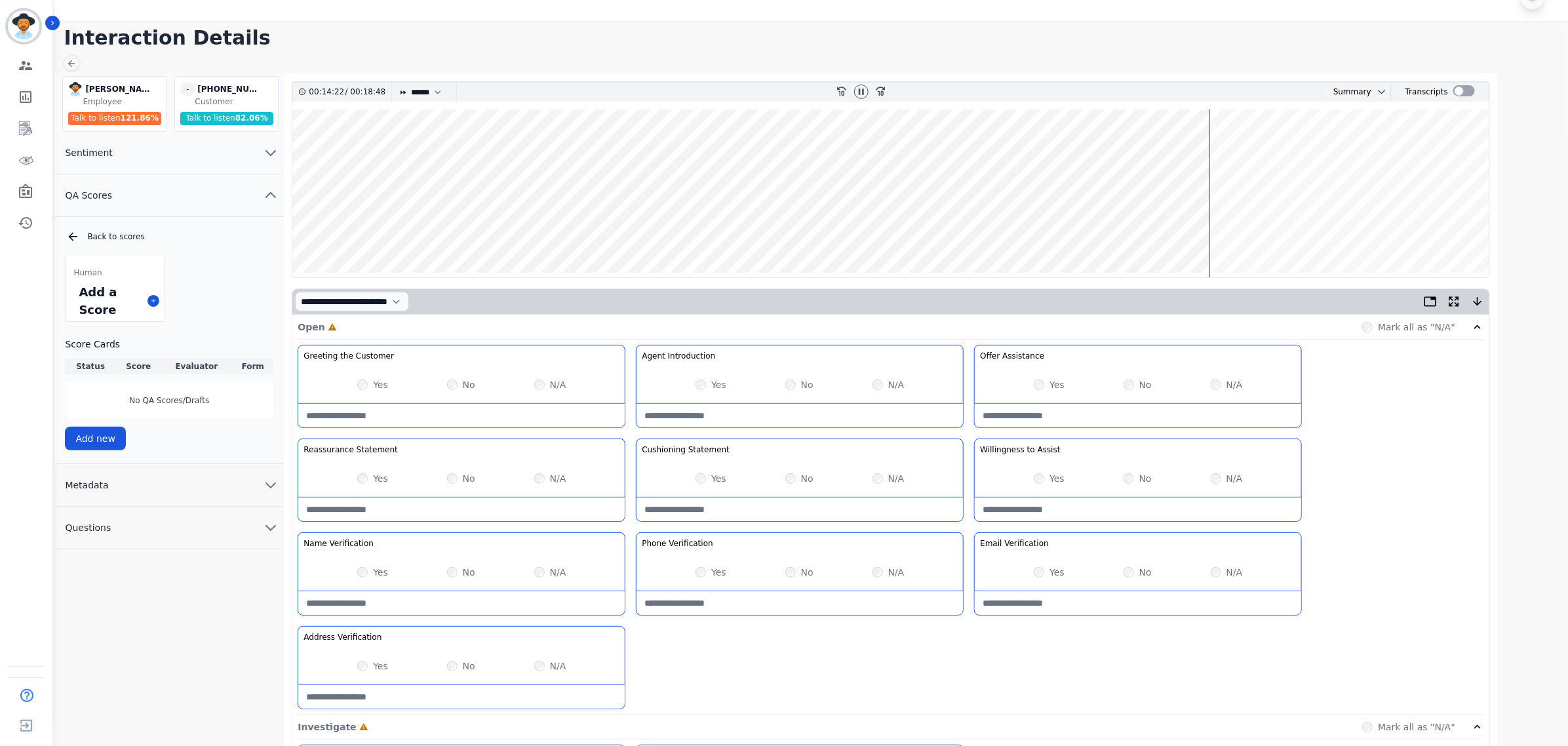
click at [1199, 231] on wave at bounding box center [890, 193] width 1197 height 168
click at [1175, 153] on wave at bounding box center [890, 193] width 1197 height 168
click at [1207, 151] on wave at bounding box center [890, 193] width 1197 height 168
click at [1211, 233] on wave at bounding box center [890, 193] width 1197 height 168
click at [1311, 149] on wave at bounding box center [890, 193] width 1197 height 168
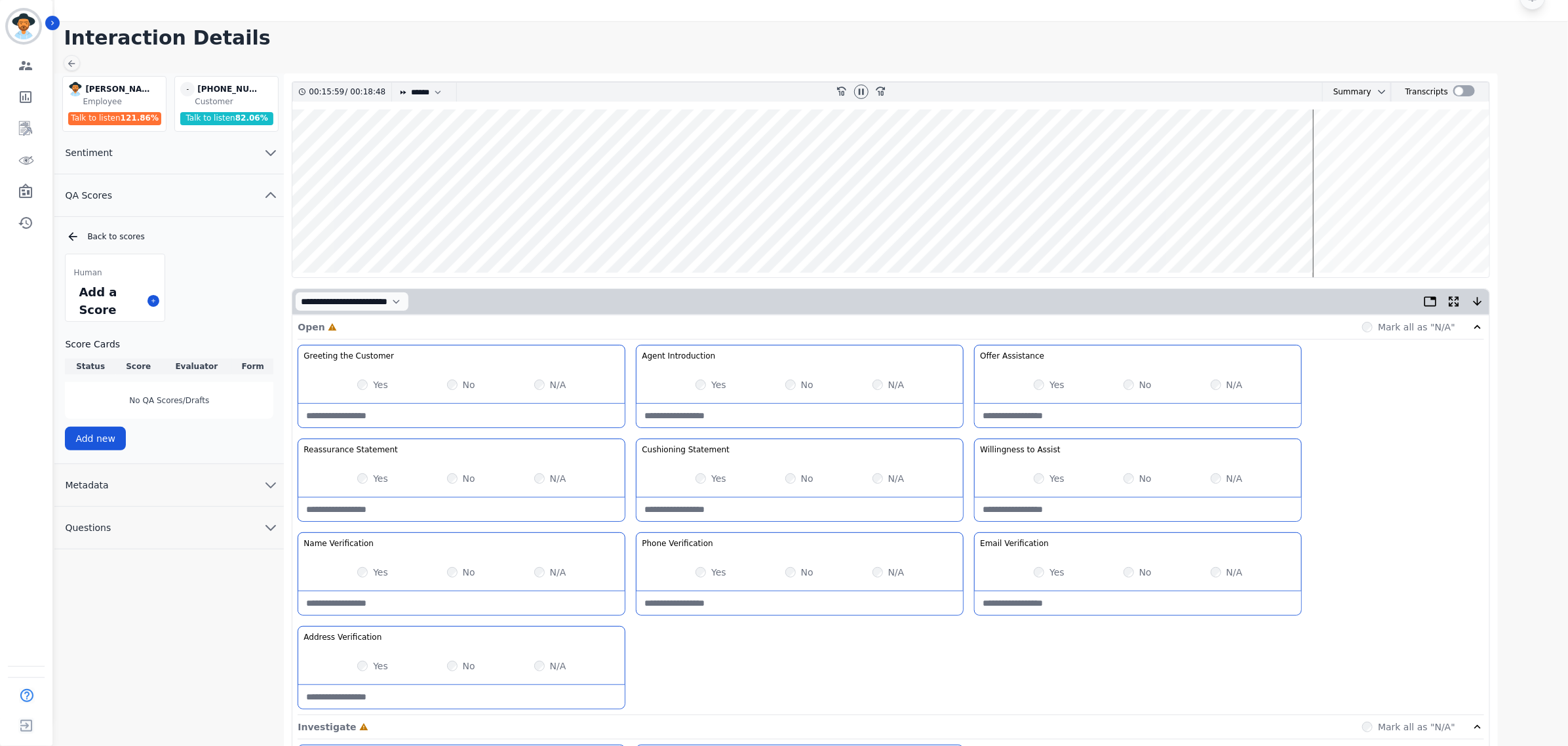
click at [1375, 149] on wave at bounding box center [890, 193] width 1197 height 168
click at [1397, 156] on wave at bounding box center [890, 193] width 1197 height 168
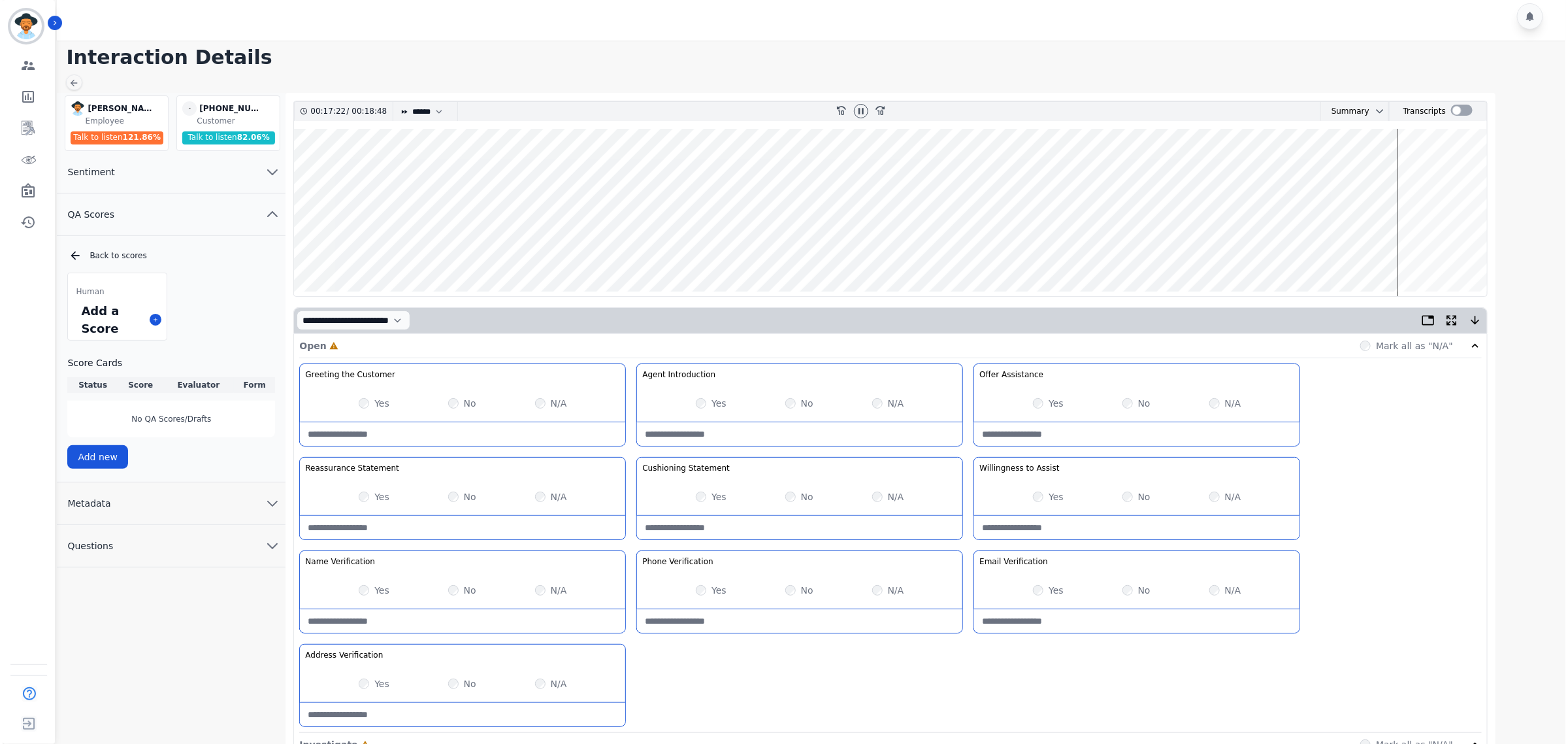
scroll to position [0, 0]
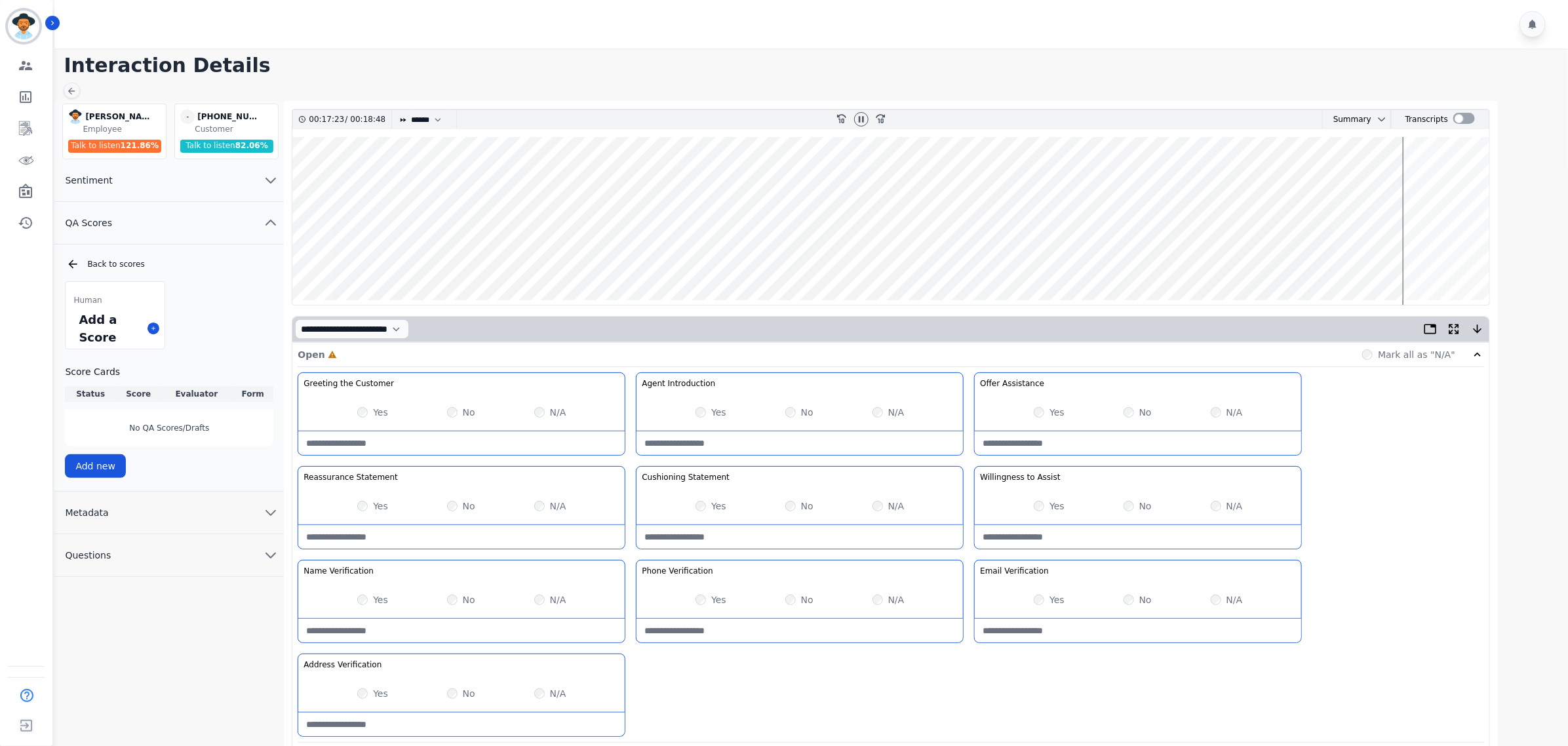
click at [1413, 257] on wave at bounding box center [890, 220] width 1197 height 168
click at [1433, 261] on wave at bounding box center [890, 220] width 1197 height 168
click at [1447, 260] on wave at bounding box center [890, 220] width 1197 height 168
click at [1469, 260] on wave at bounding box center [890, 220] width 1197 height 168
click at [1481, 260] on wave at bounding box center [890, 220] width 1197 height 168
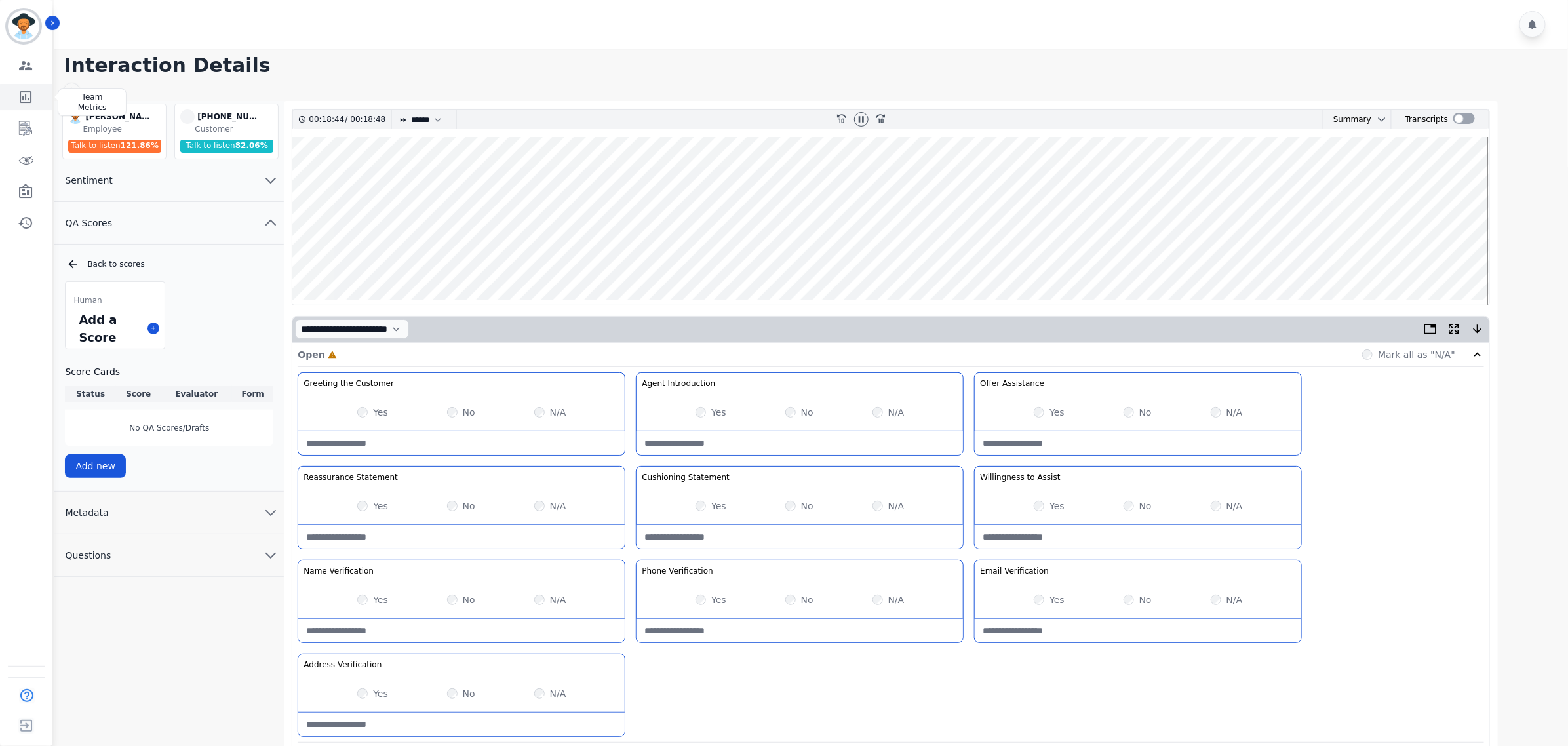
click at [28, 91] on icon "Sidebar" at bounding box center [25, 97] width 16 height 16
